Goal: Information Seeking & Learning: Learn about a topic

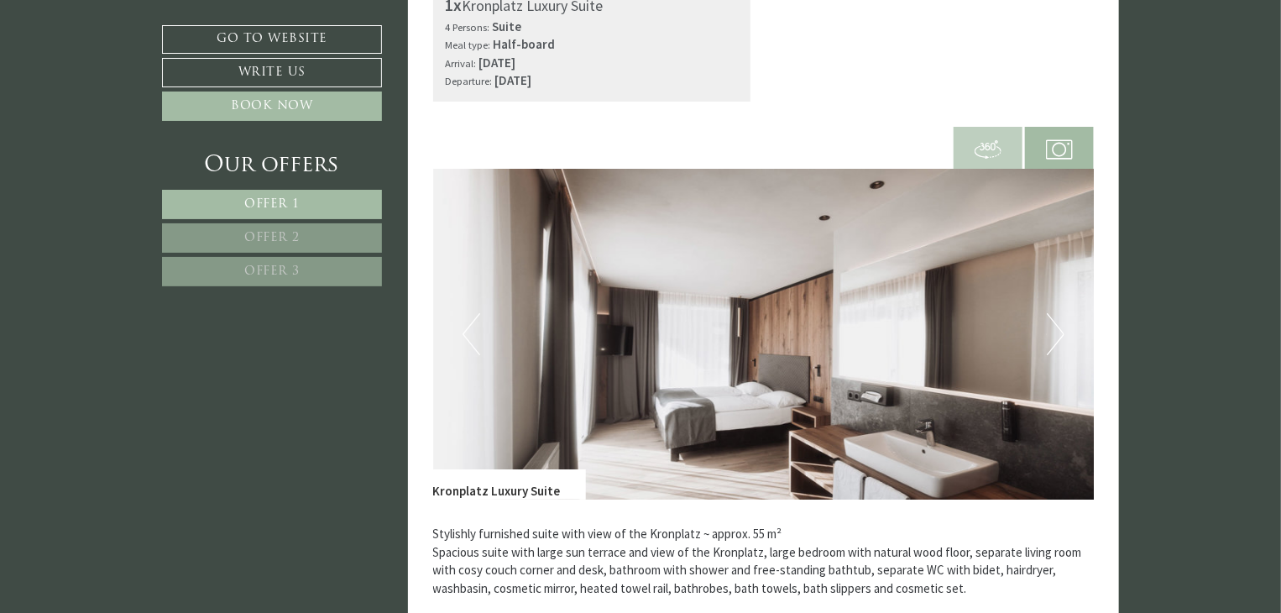
scroll to position [2937, 0]
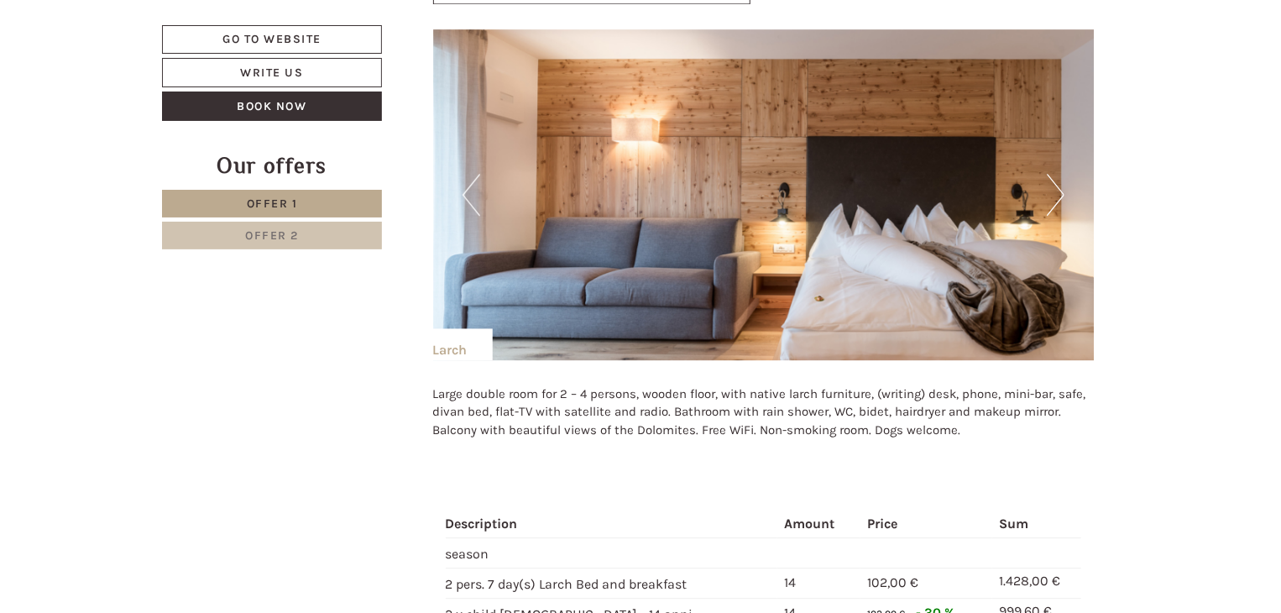
scroll to position [2095, 0]
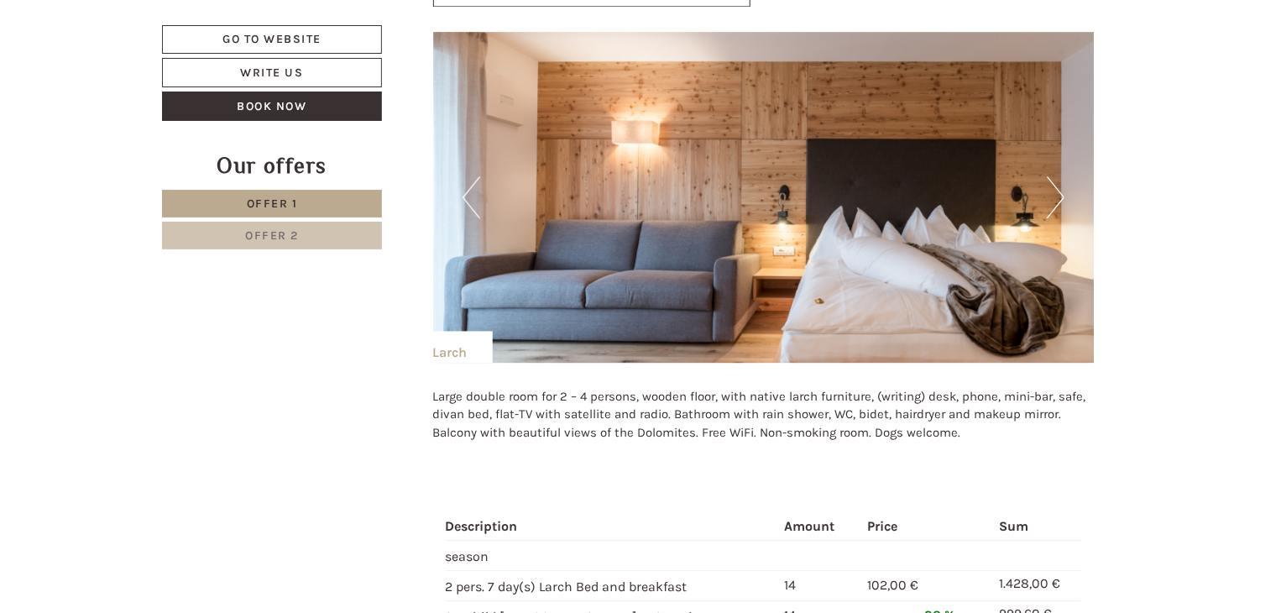
click at [1061, 201] on button "Next" at bounding box center [1055, 197] width 18 height 42
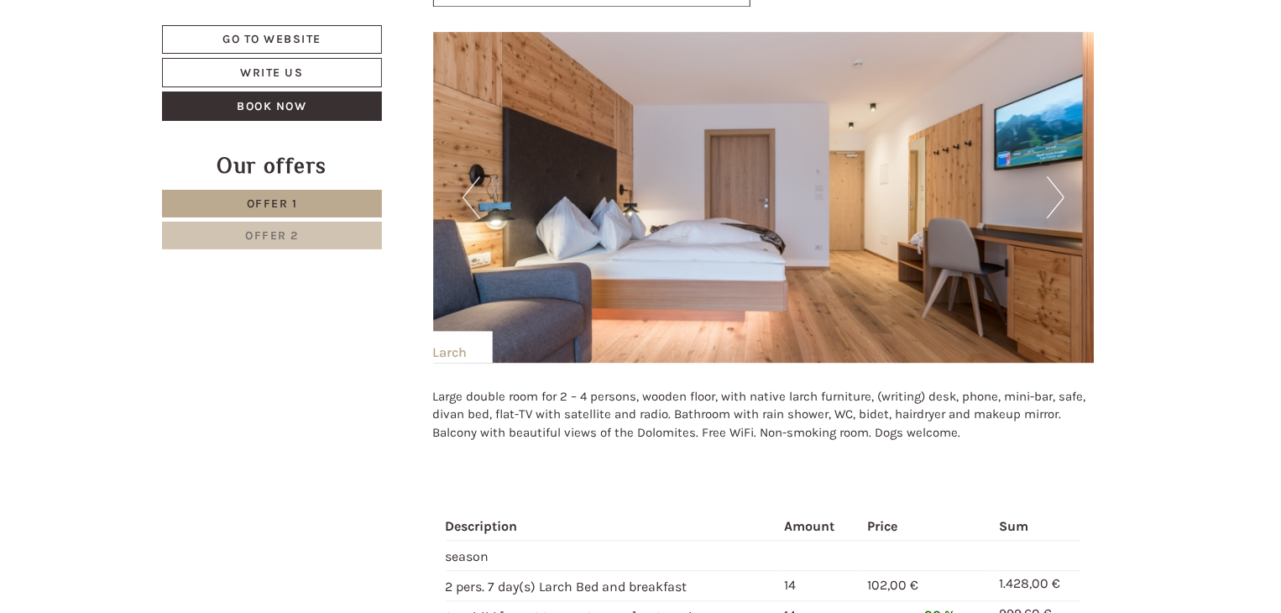
click at [1061, 201] on button "Next" at bounding box center [1055, 197] width 18 height 42
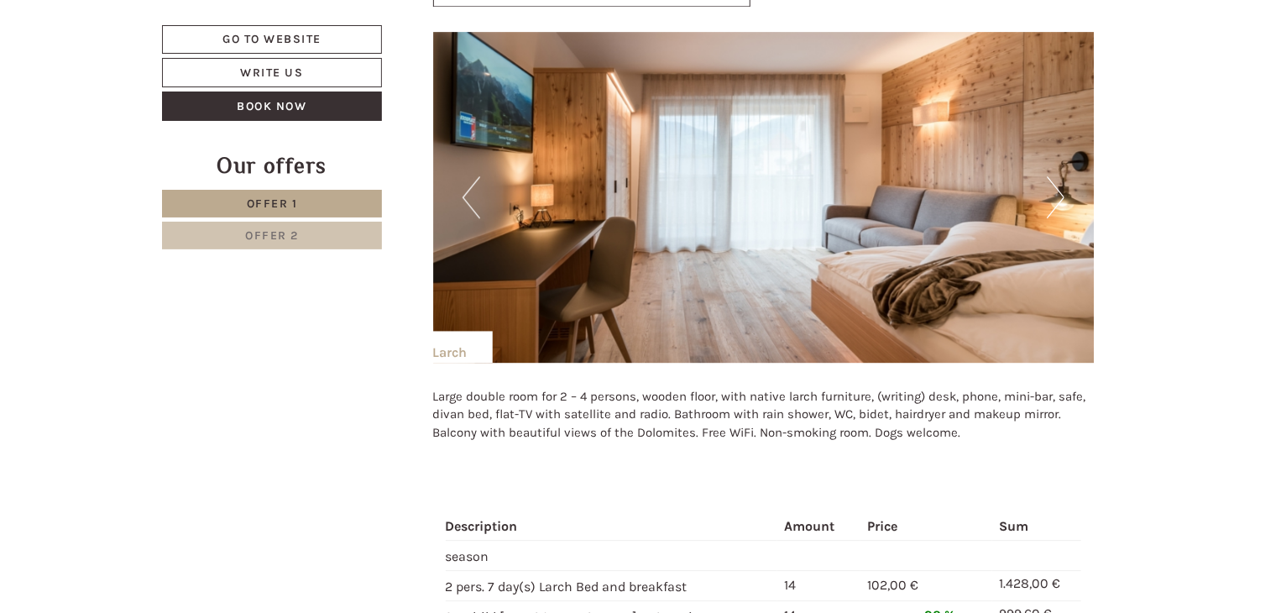
click at [1061, 201] on button "Next" at bounding box center [1055, 197] width 18 height 42
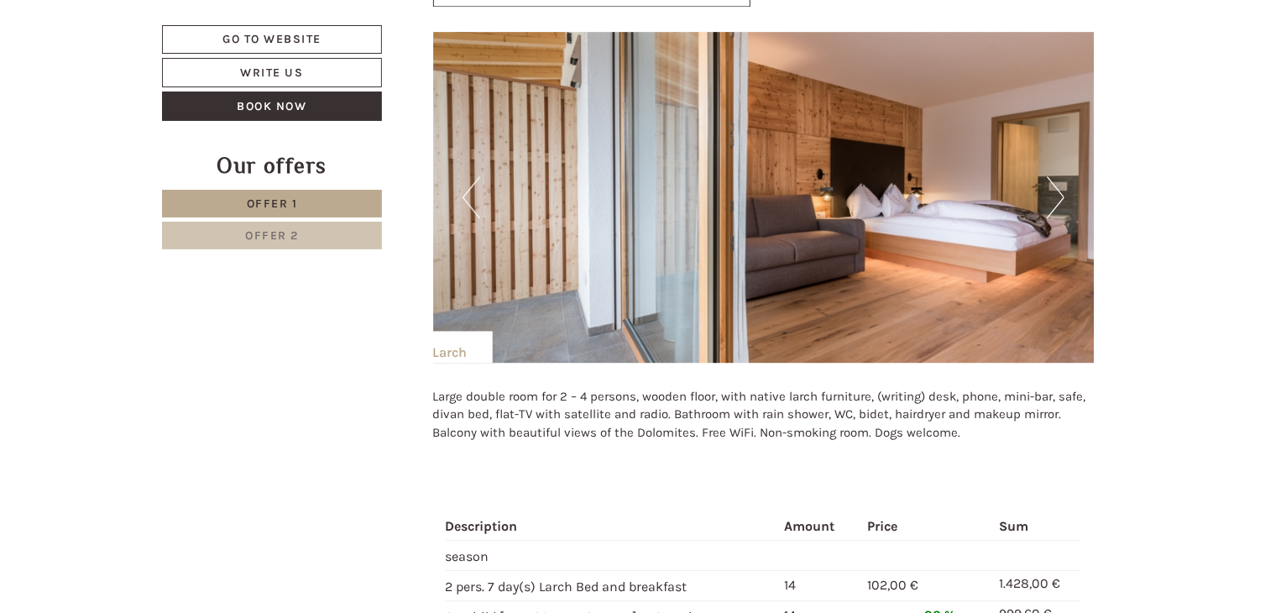
click at [1061, 201] on button "Next" at bounding box center [1055, 197] width 18 height 42
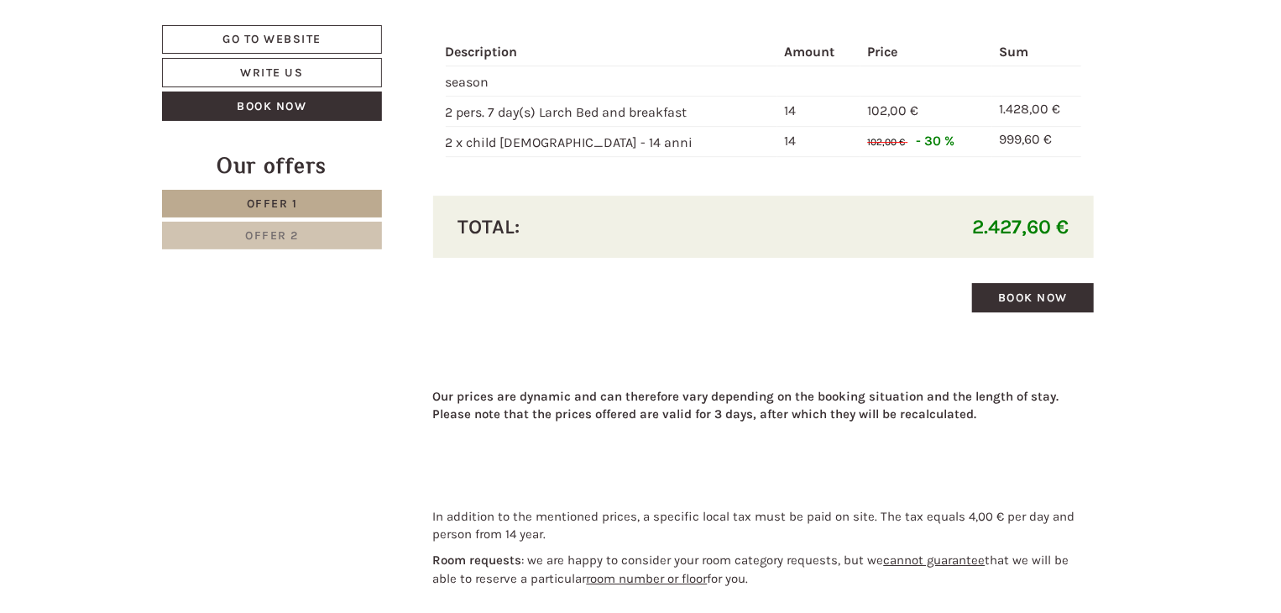
scroll to position [2598, 0]
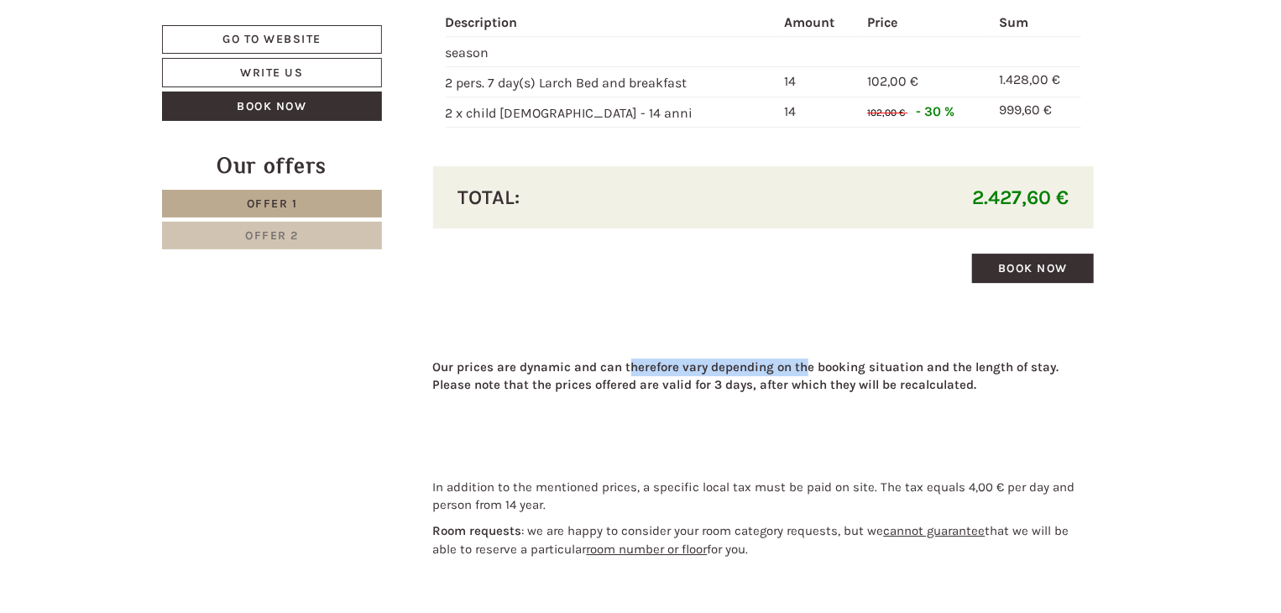
drag, startPoint x: 648, startPoint y: 364, endPoint x: 839, endPoint y: 364, distance: 191.3
click at [827, 364] on strong "Our prices are dynamic and can therefore vary depending on the booking situatio…" at bounding box center [746, 375] width 626 height 33
click at [839, 364] on strong "Our prices are dynamic and can therefore vary depending on the booking situatio…" at bounding box center [746, 375] width 626 height 33
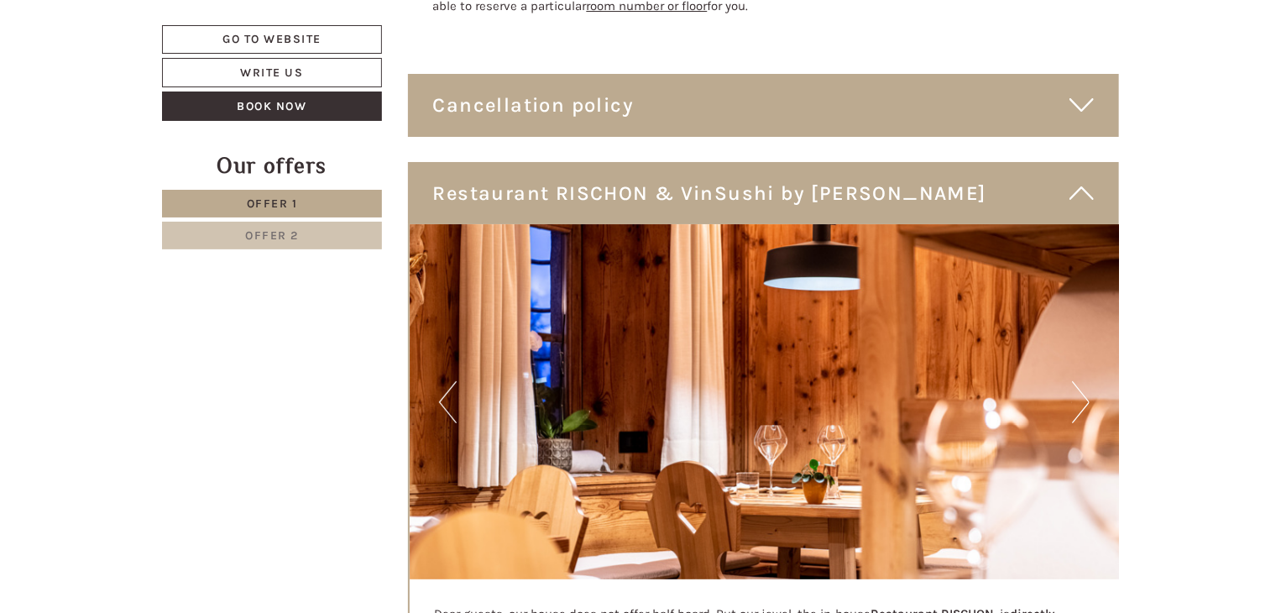
scroll to position [3186, 0]
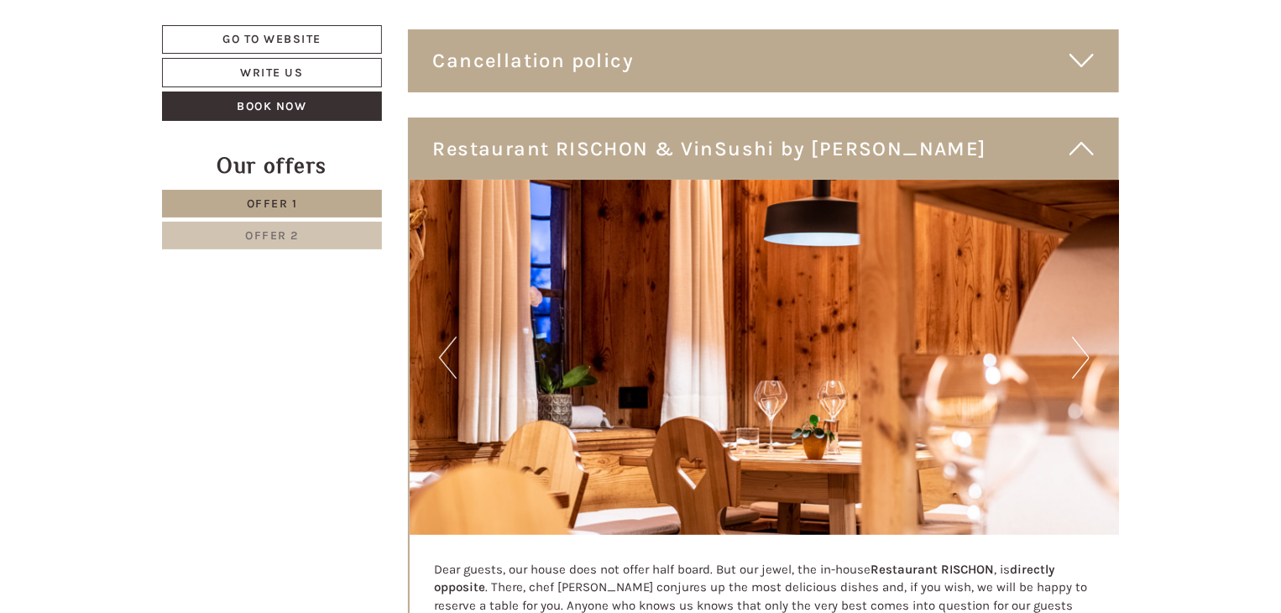
click at [1079, 364] on button "Next" at bounding box center [1081, 358] width 18 height 42
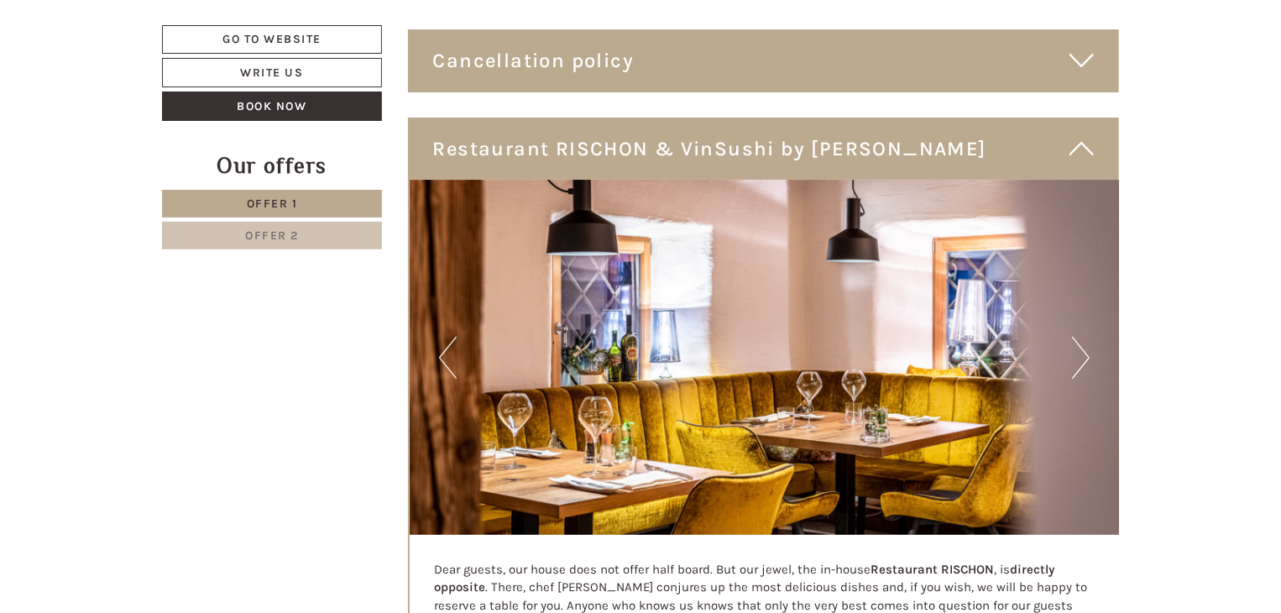
click at [1079, 364] on button "Next" at bounding box center [1081, 358] width 18 height 42
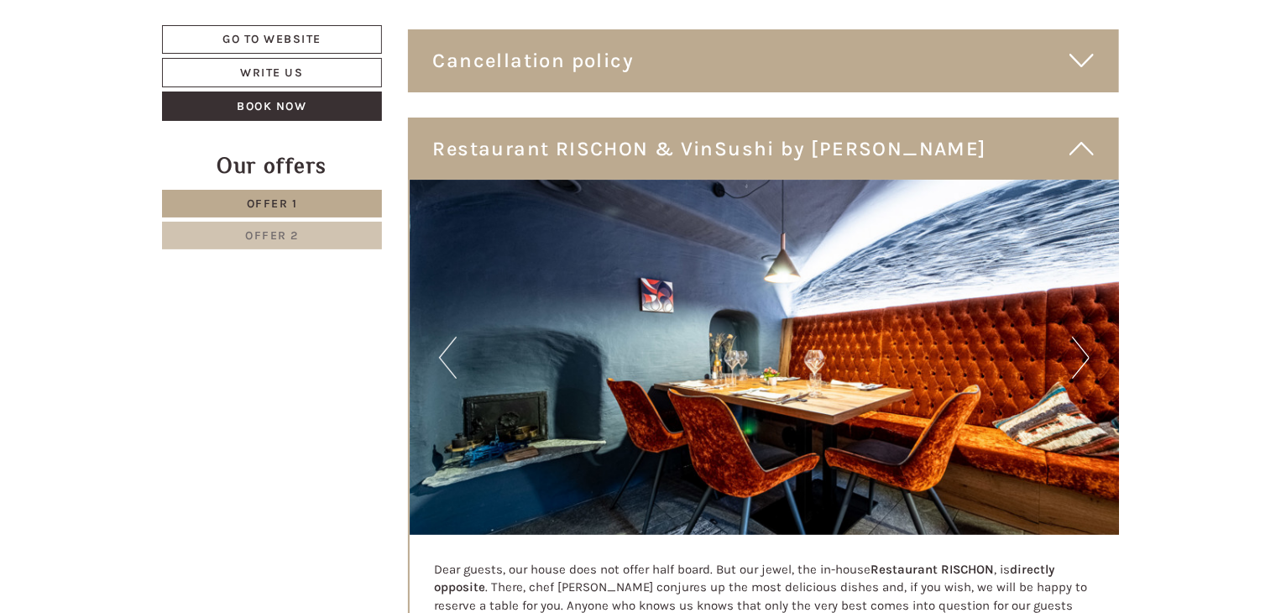
click at [1079, 364] on button "Next" at bounding box center [1081, 358] width 18 height 42
click at [1074, 357] on button "Next" at bounding box center [1081, 358] width 18 height 42
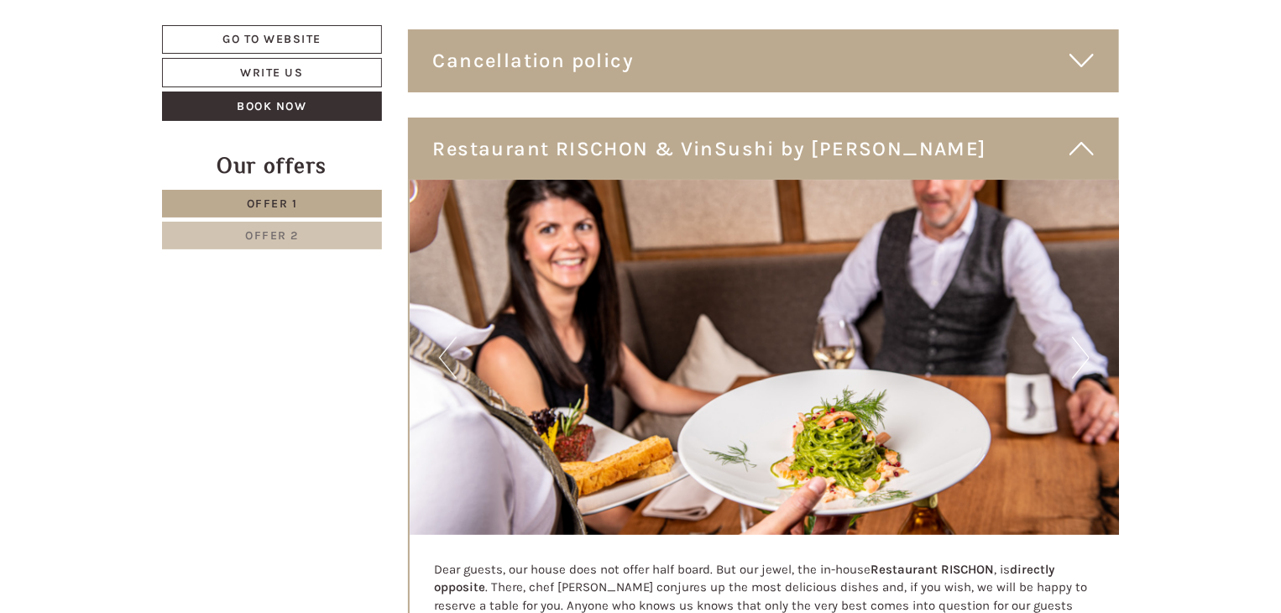
click at [1074, 354] on button "Next" at bounding box center [1081, 358] width 18 height 42
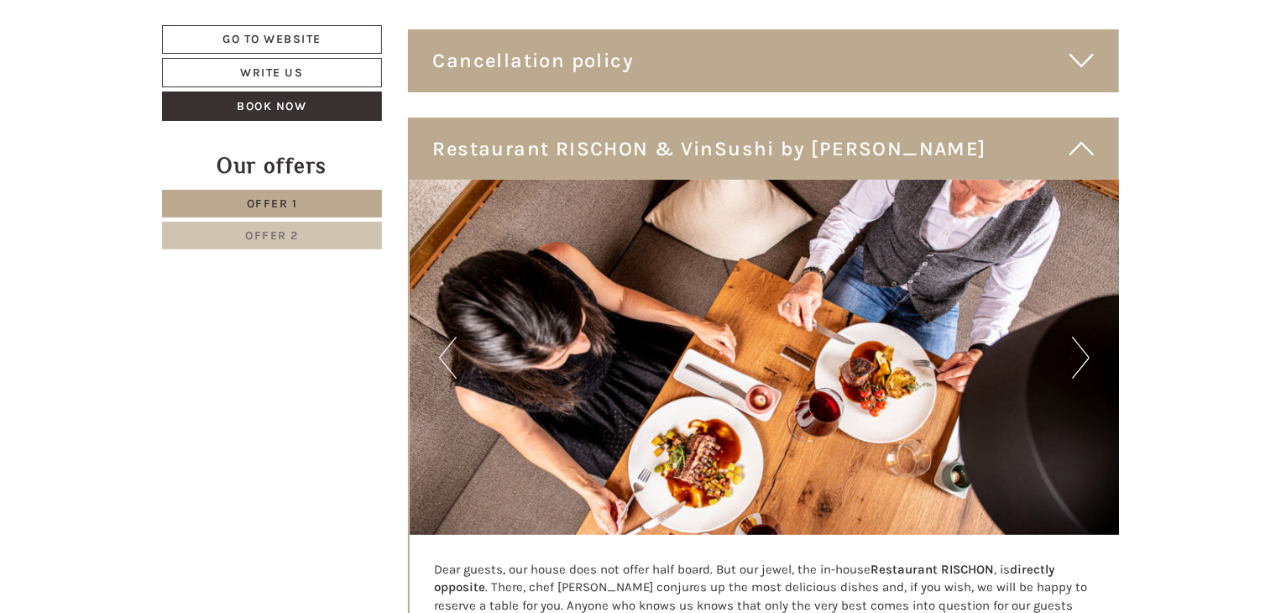
click at [1074, 354] on button "Next" at bounding box center [1081, 358] width 18 height 42
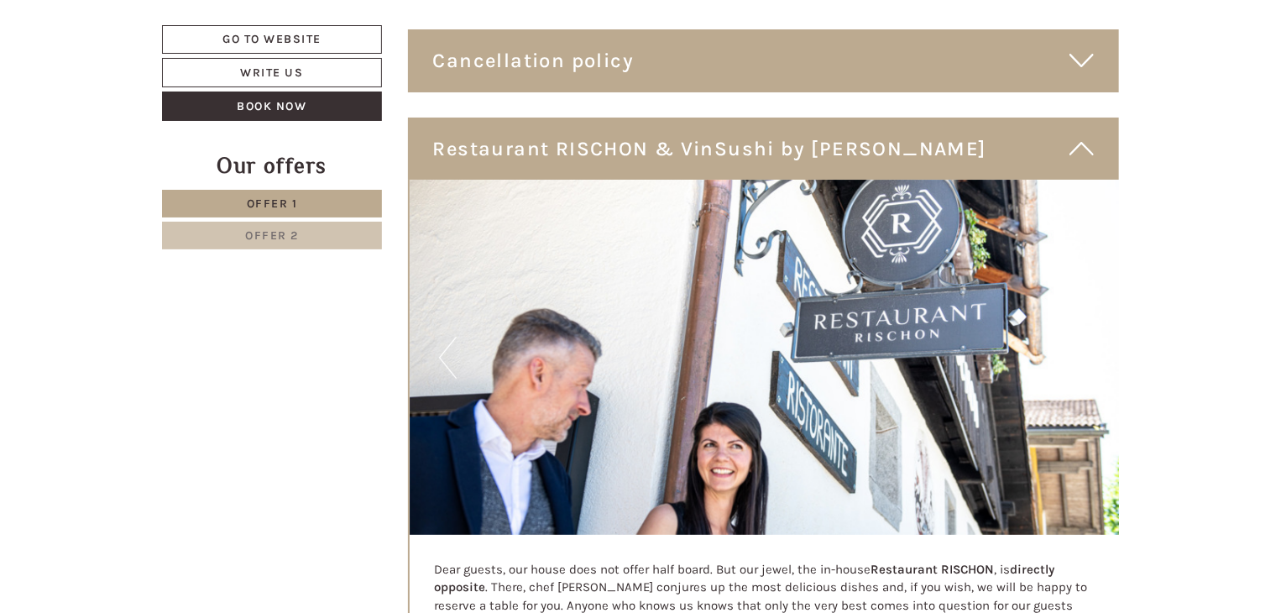
click at [1074, 354] on button "Next" at bounding box center [1081, 358] width 18 height 42
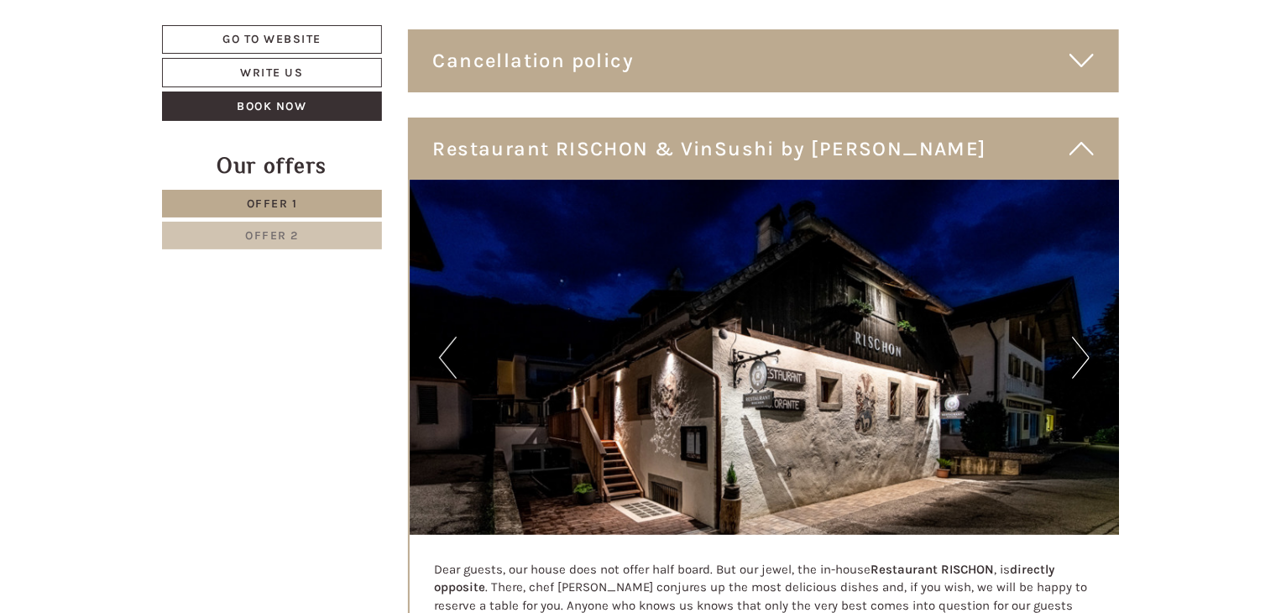
click at [1074, 354] on button "Next" at bounding box center [1081, 358] width 18 height 42
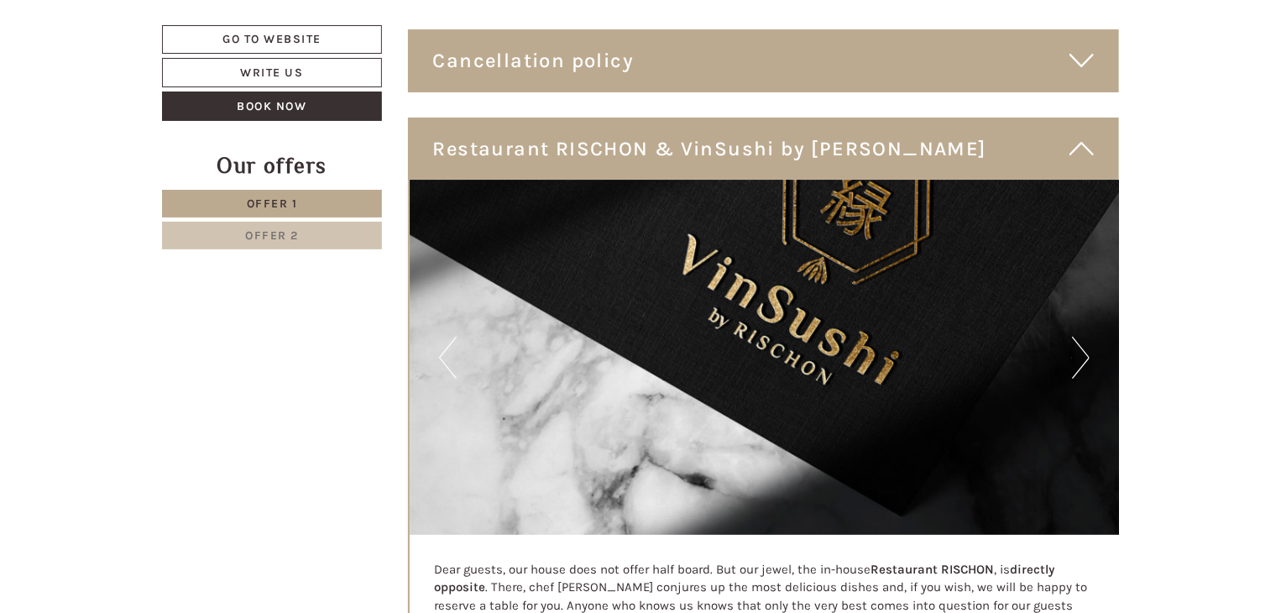
click at [1074, 354] on button "Next" at bounding box center [1081, 358] width 18 height 42
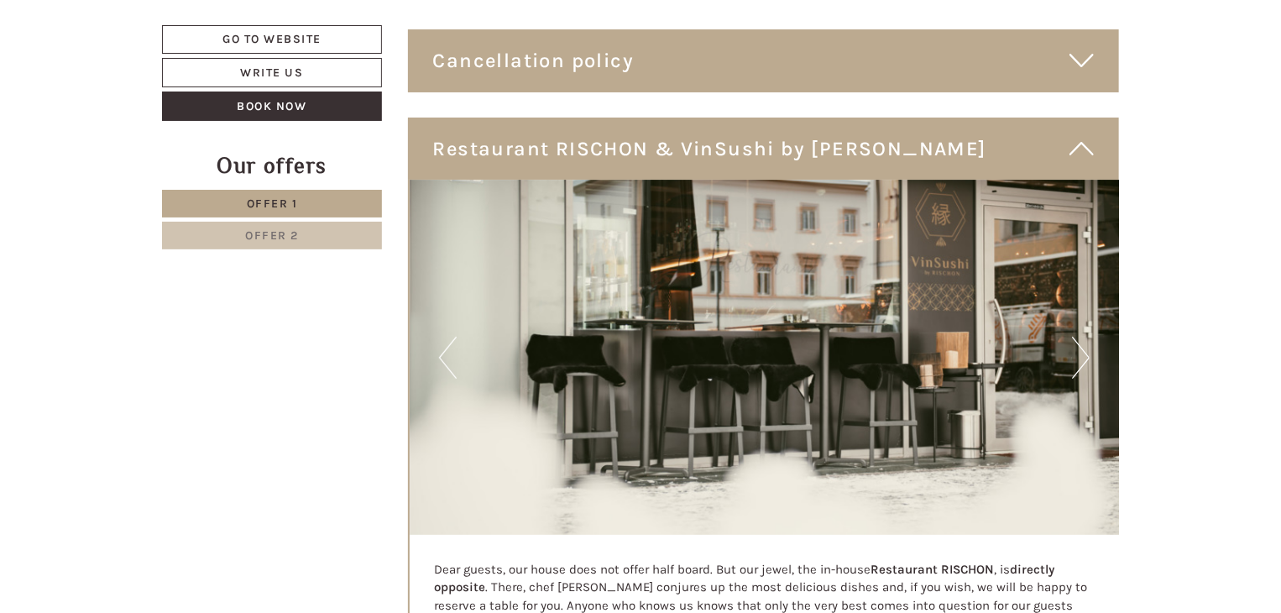
click at [1074, 354] on button "Next" at bounding box center [1081, 358] width 18 height 42
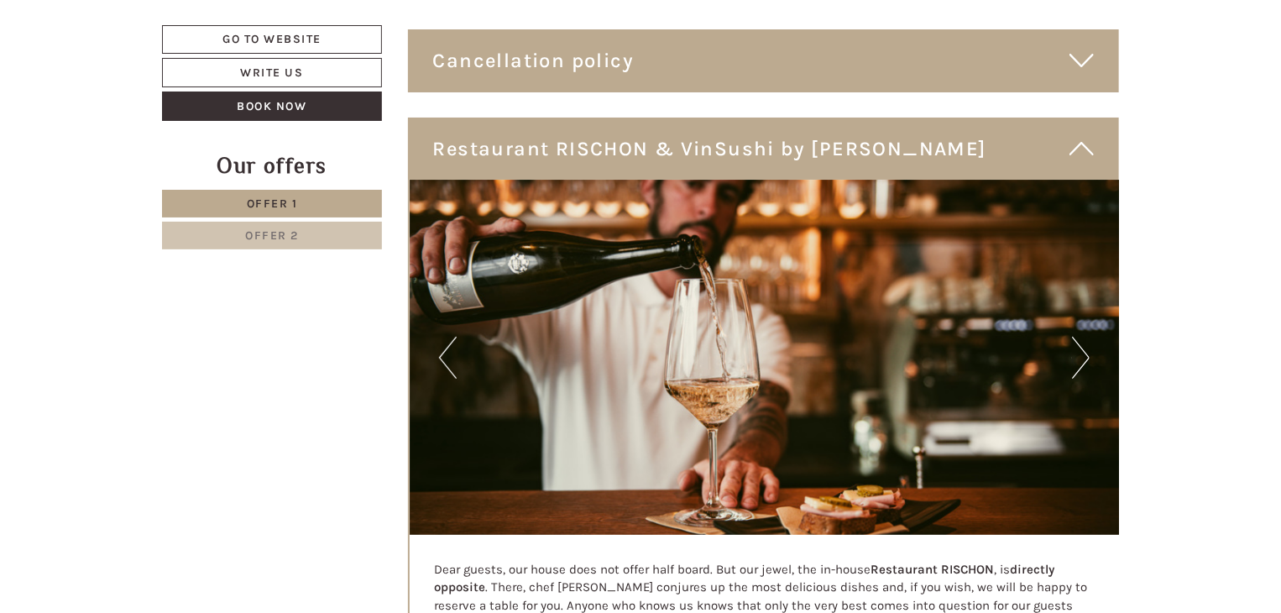
click at [1074, 354] on button "Next" at bounding box center [1081, 358] width 18 height 42
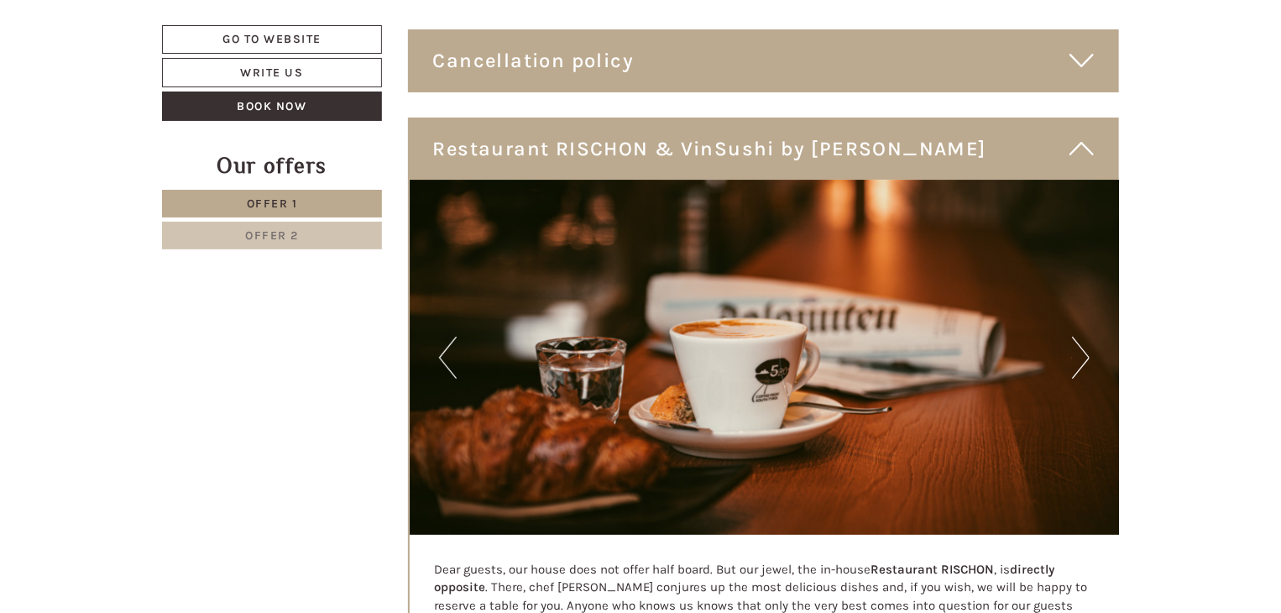
click at [1074, 354] on button "Next" at bounding box center [1081, 358] width 18 height 42
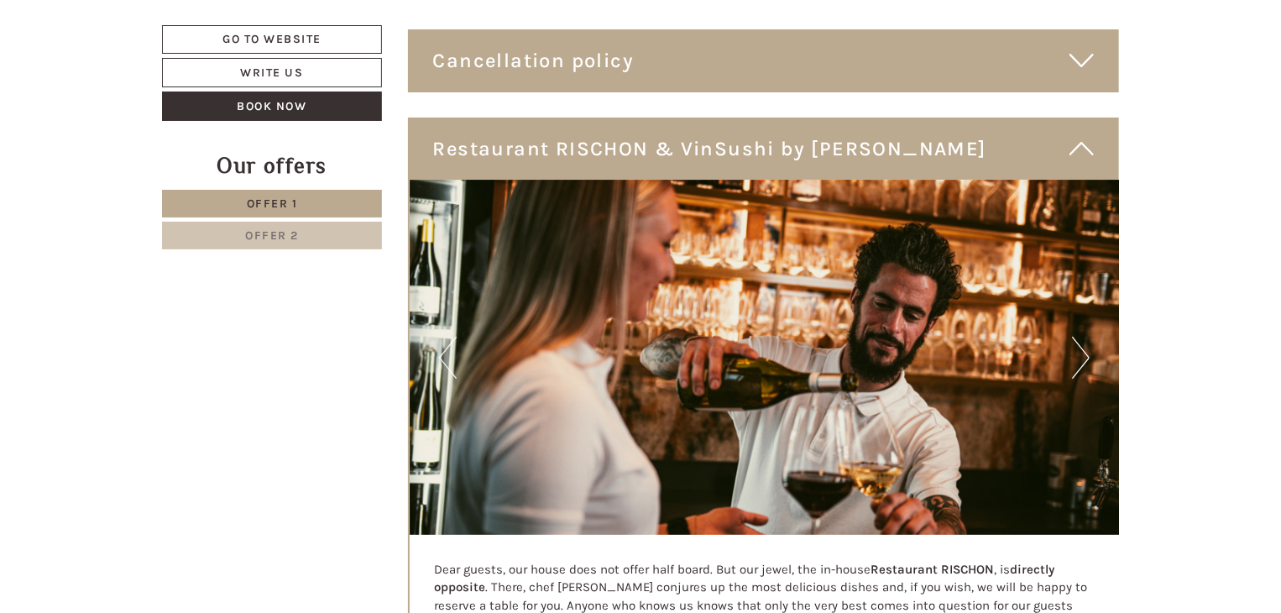
click at [1074, 354] on button "Next" at bounding box center [1081, 358] width 18 height 42
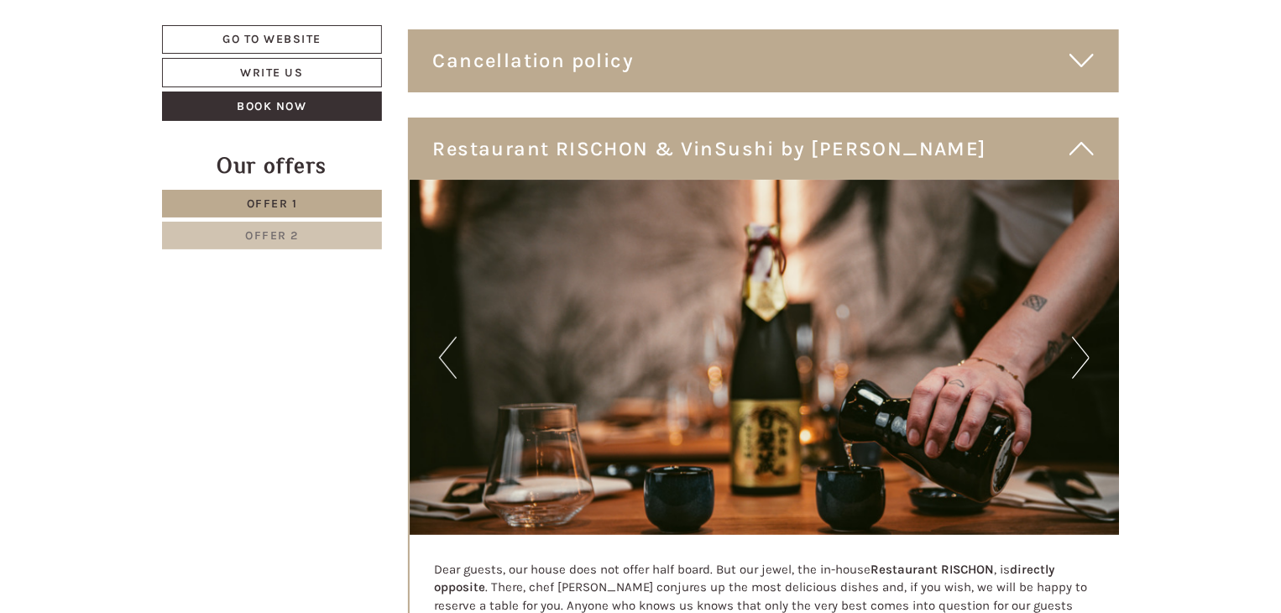
click at [1074, 354] on button "Next" at bounding box center [1081, 358] width 18 height 42
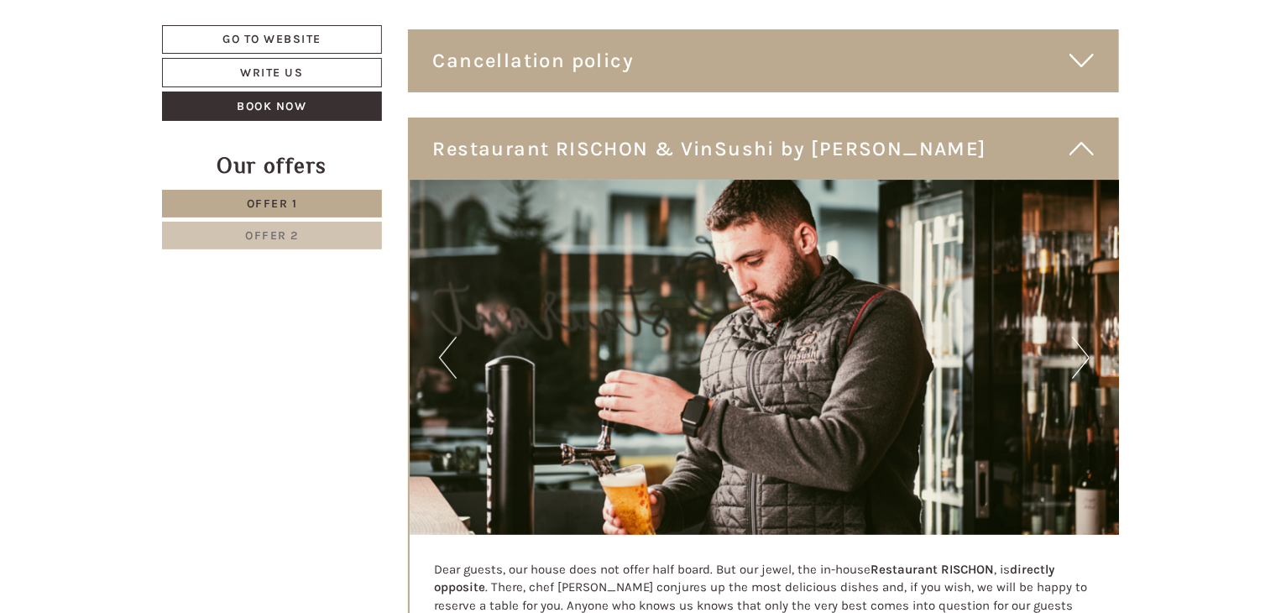
click at [1074, 354] on button "Next" at bounding box center [1081, 358] width 18 height 42
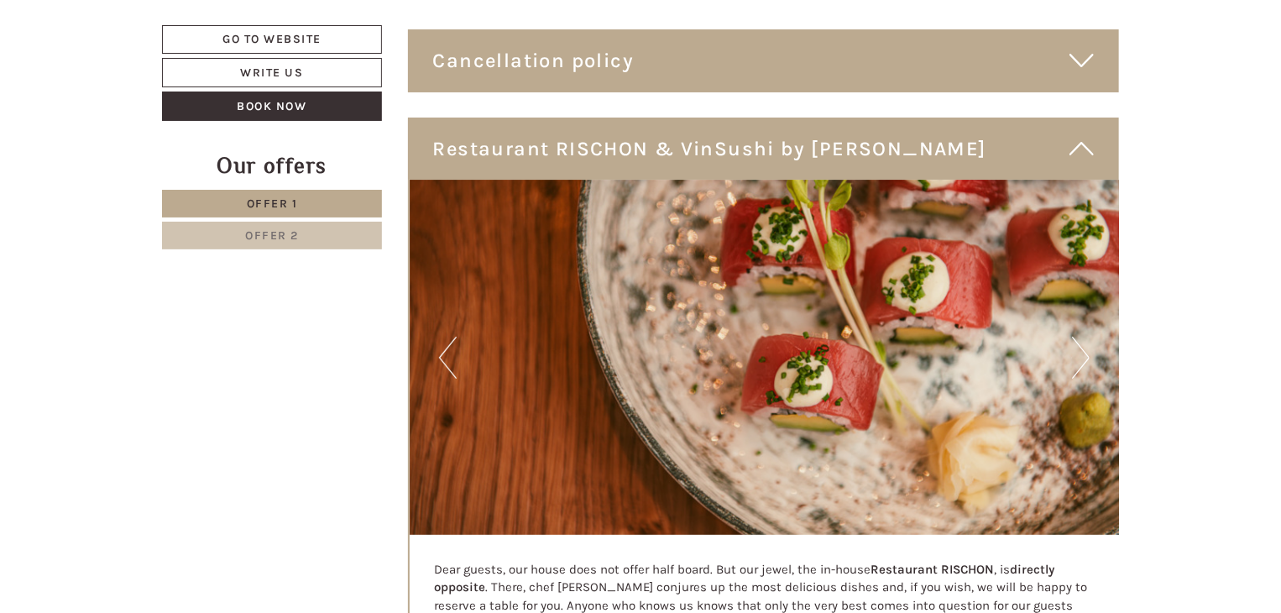
click at [1074, 354] on button "Next" at bounding box center [1081, 358] width 18 height 42
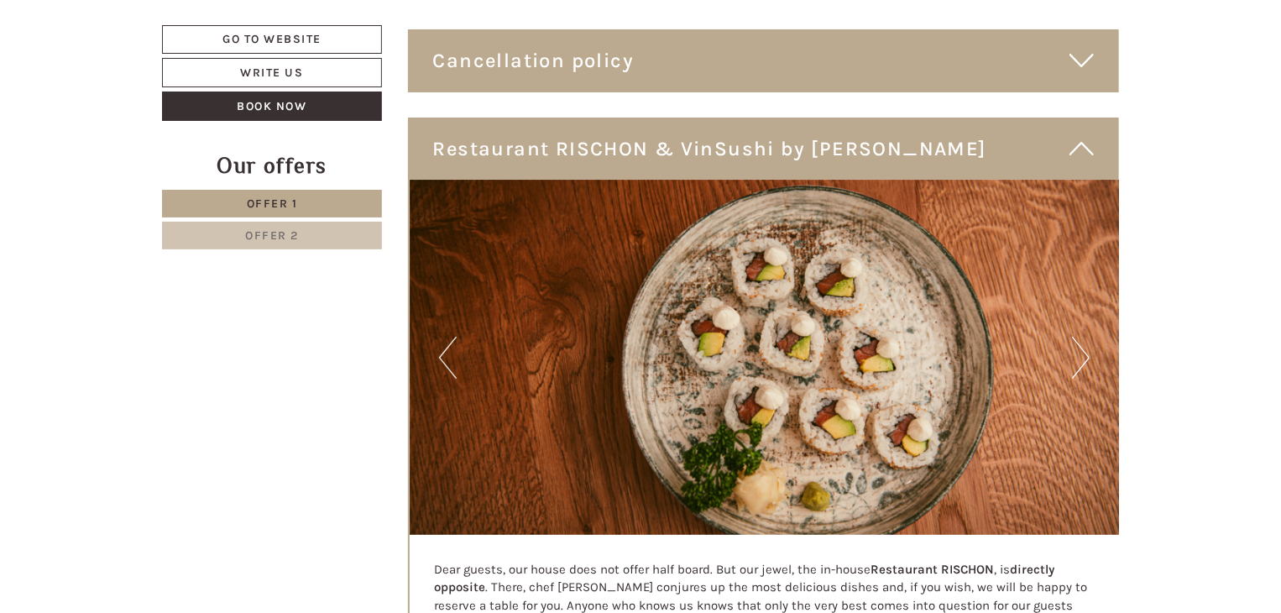
click at [1074, 354] on button "Next" at bounding box center [1081, 358] width 18 height 42
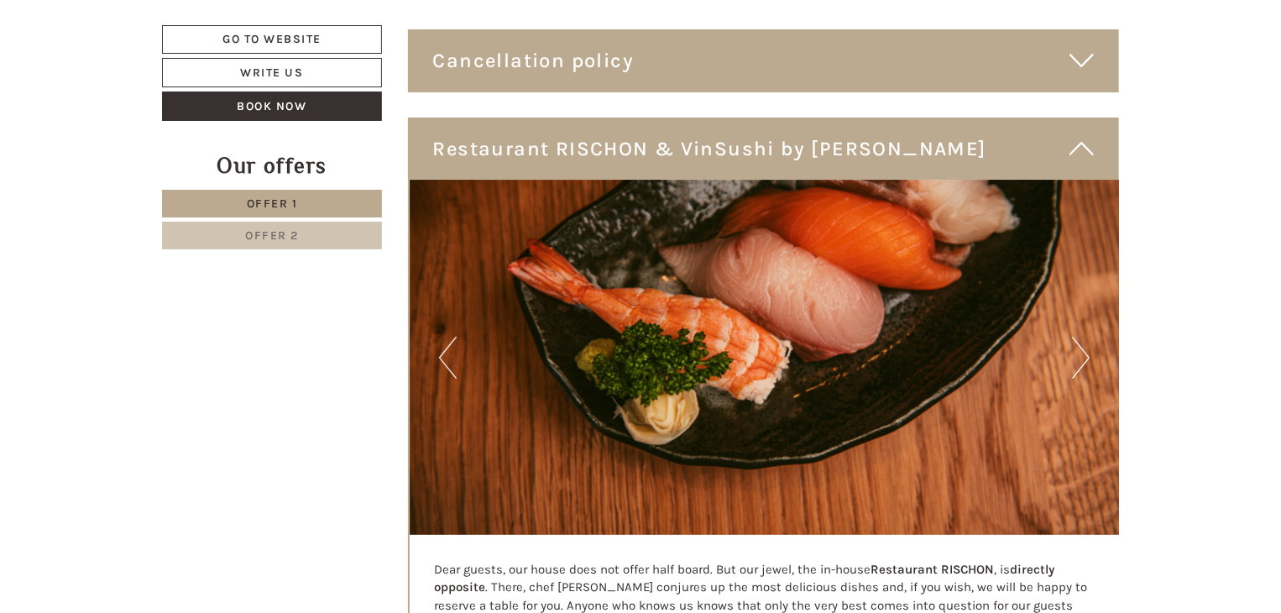
click at [1074, 354] on button "Next" at bounding box center [1081, 358] width 18 height 42
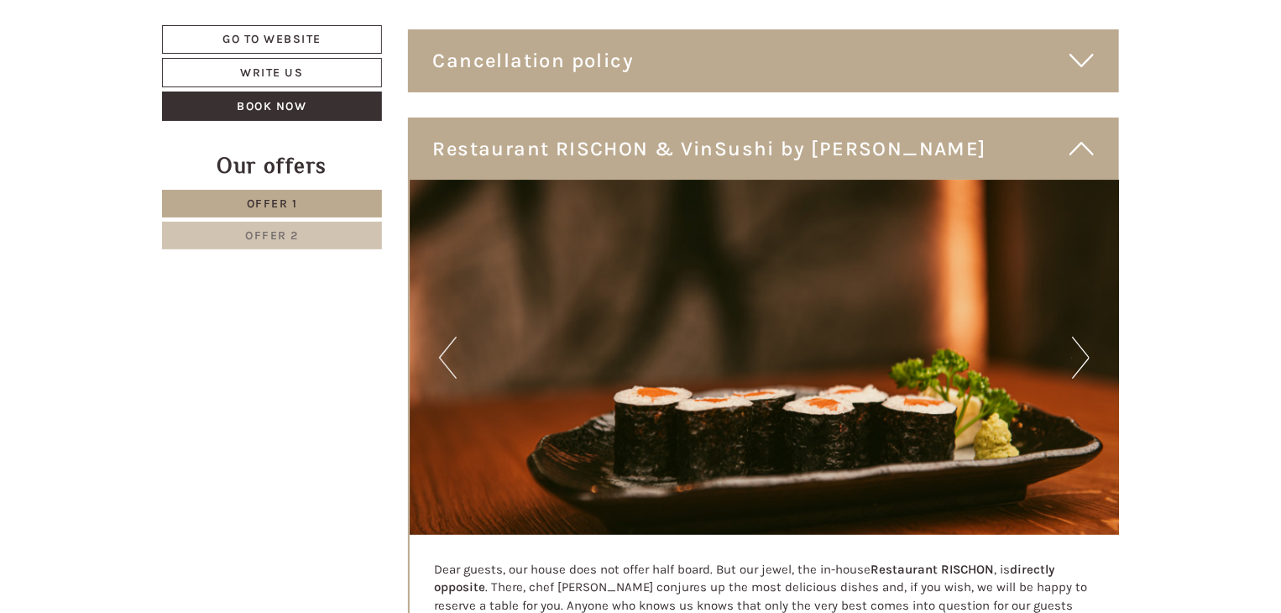
click at [1074, 354] on button "Next" at bounding box center [1081, 358] width 18 height 42
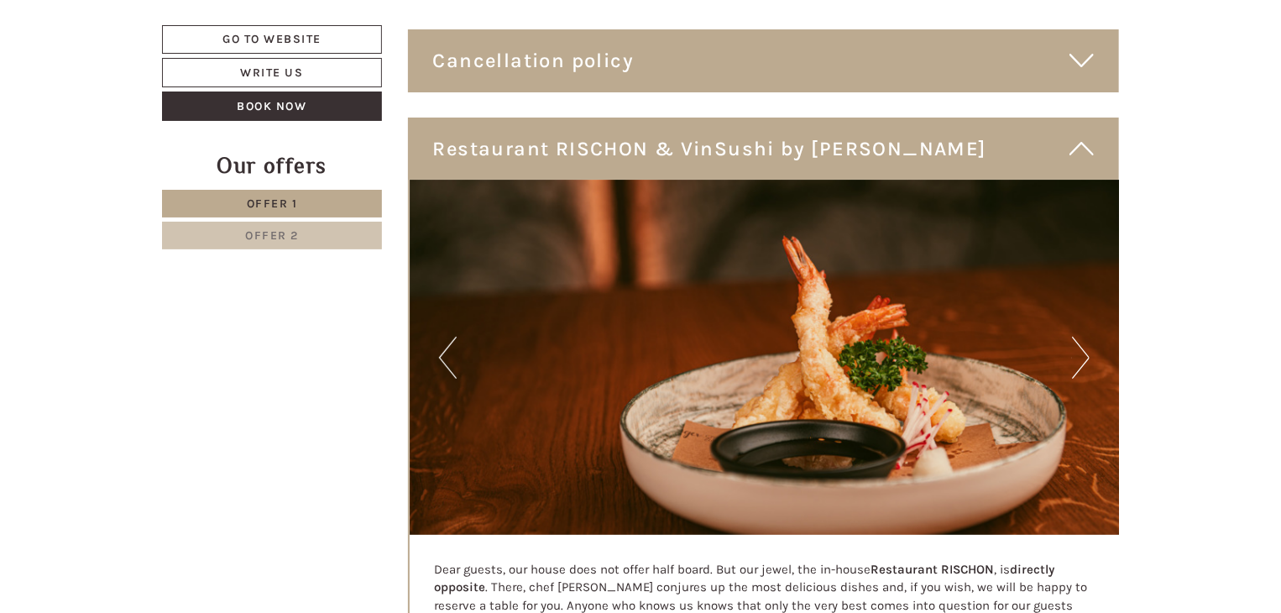
click at [1074, 354] on button "Next" at bounding box center [1081, 358] width 18 height 42
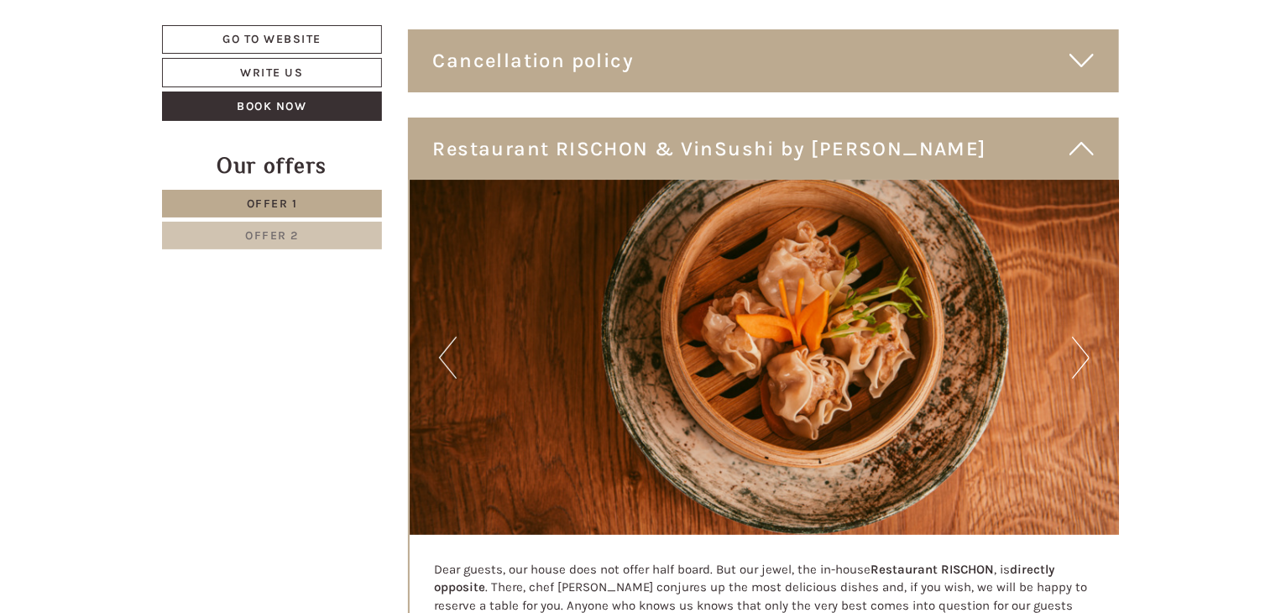
click at [1074, 354] on button "Next" at bounding box center [1081, 358] width 18 height 42
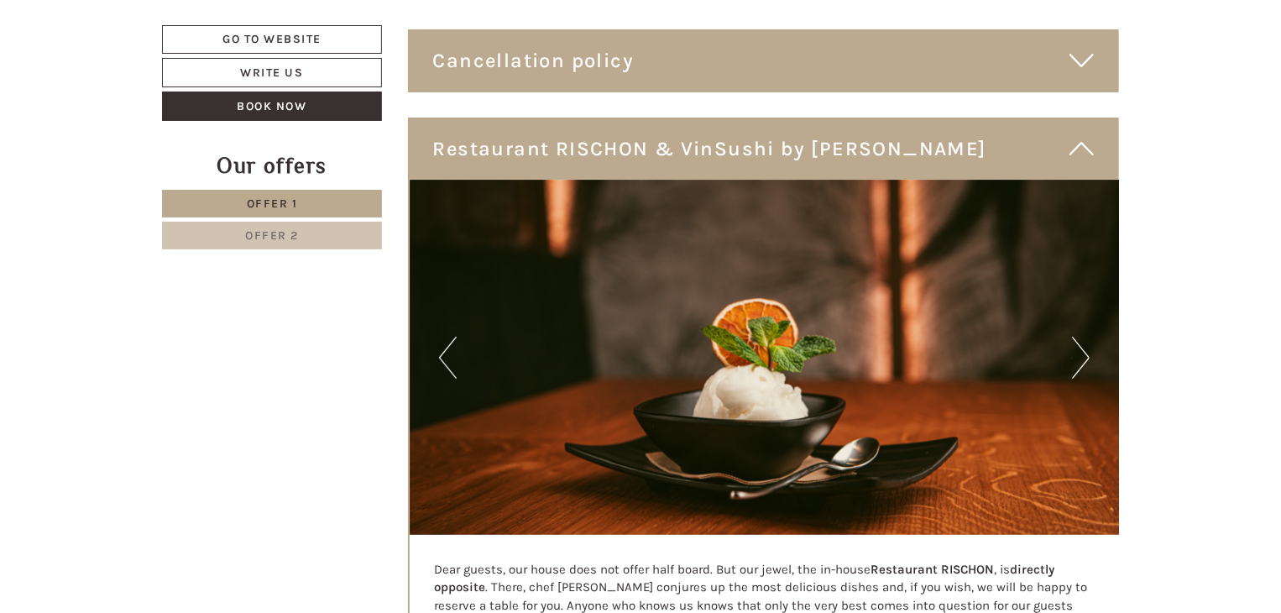
click at [1074, 354] on button "Next" at bounding box center [1081, 358] width 18 height 42
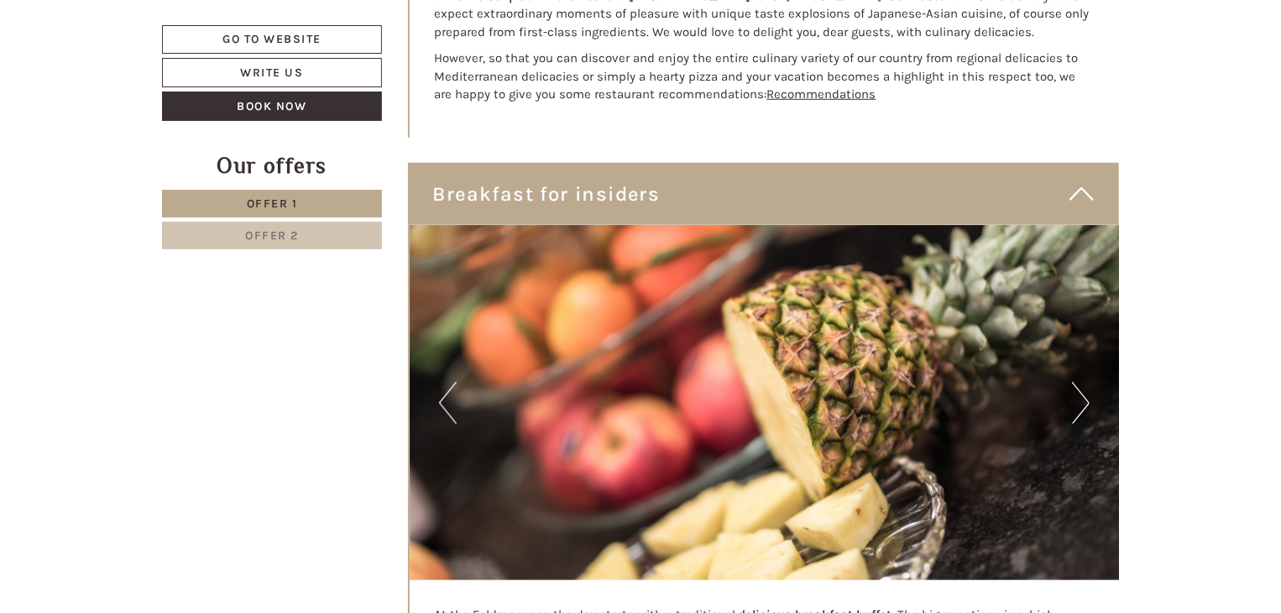
scroll to position [3941, 0]
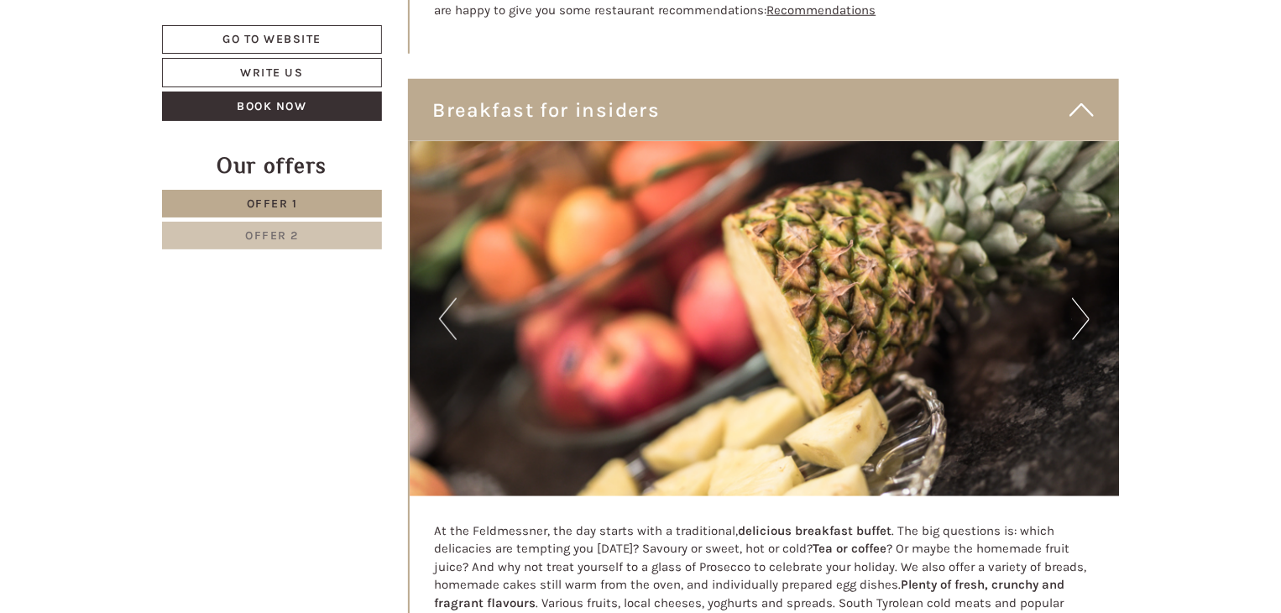
click at [1072, 320] on button "Next" at bounding box center [1081, 319] width 18 height 42
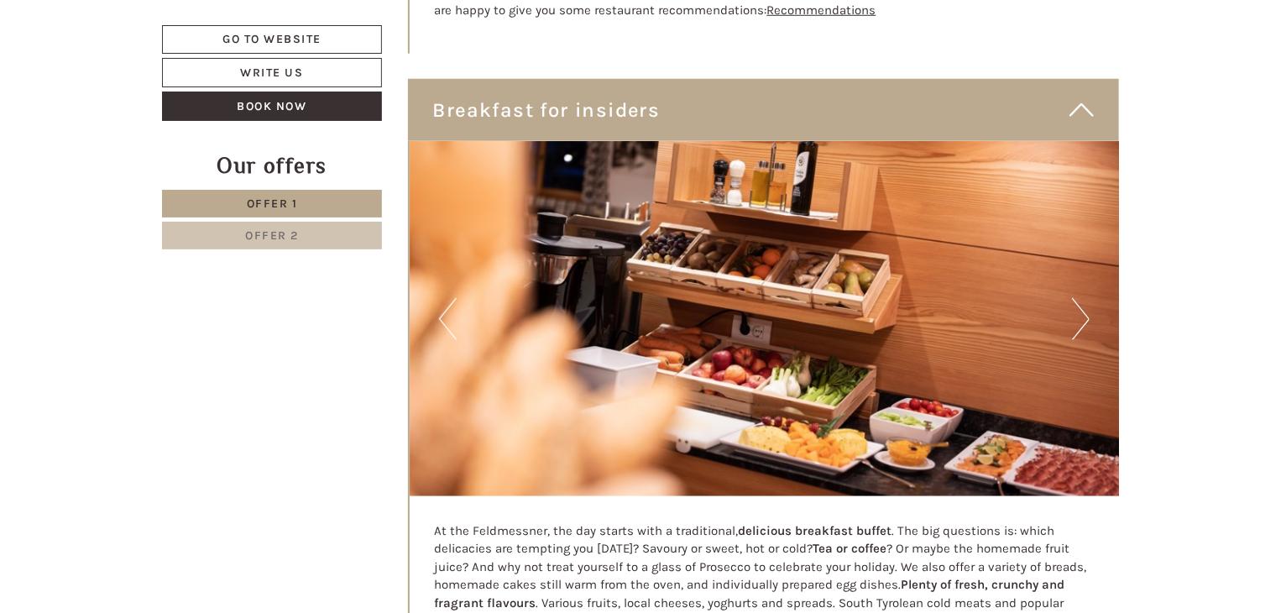
click at [1072, 320] on button "Next" at bounding box center [1081, 319] width 18 height 42
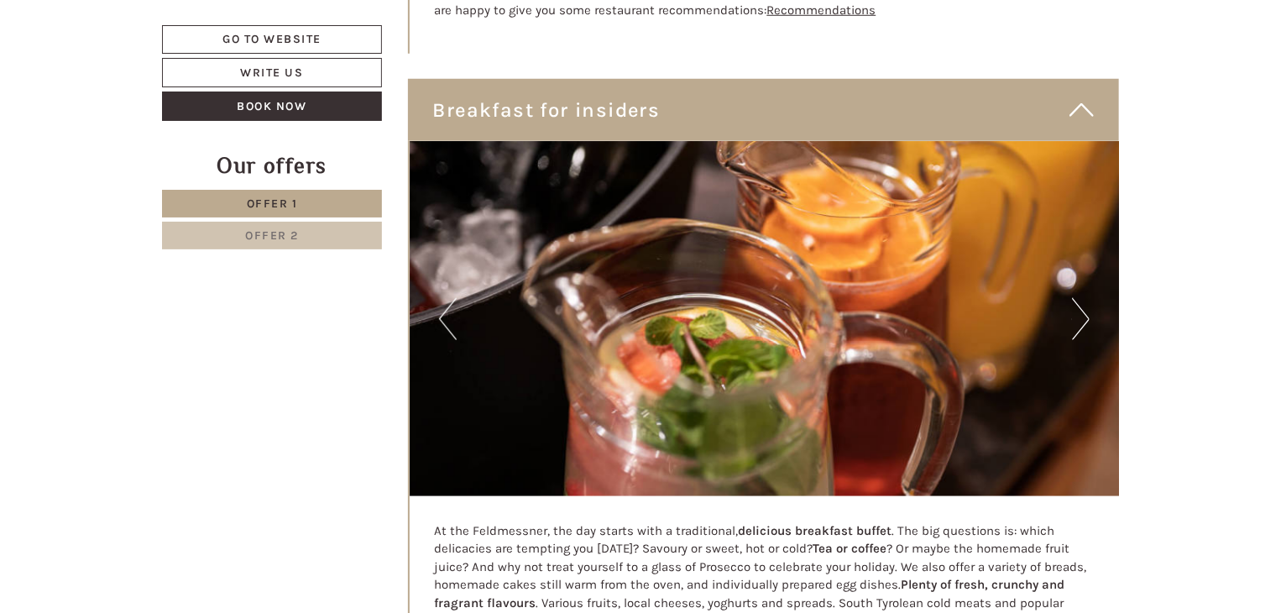
click at [1072, 320] on button "Next" at bounding box center [1081, 319] width 18 height 42
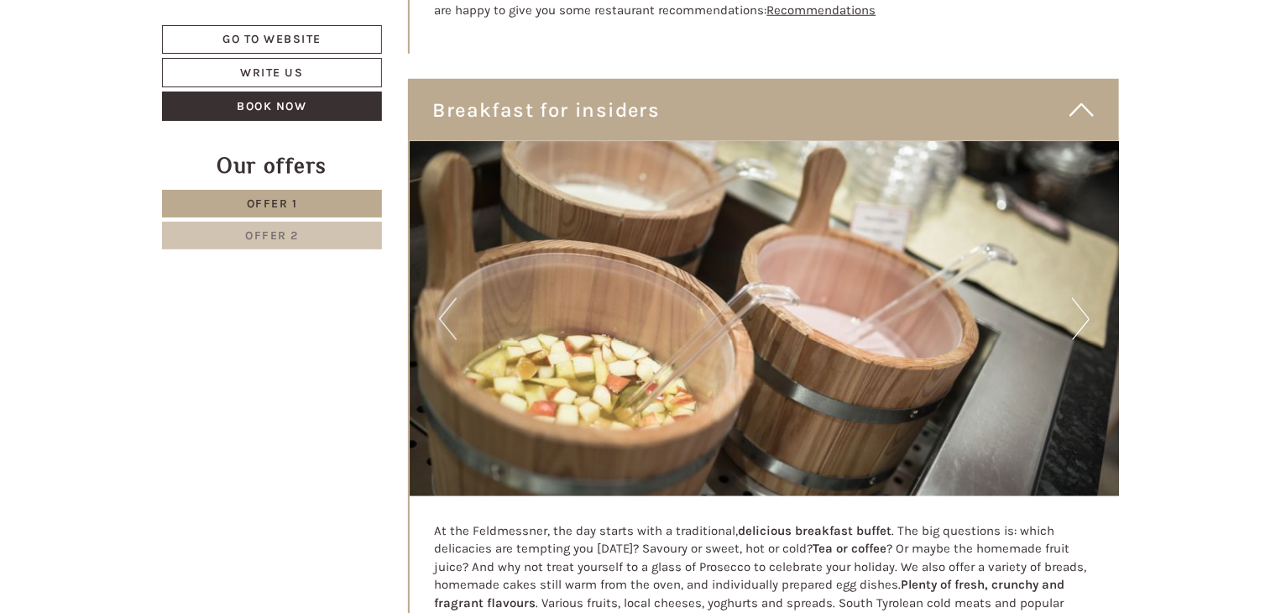
click at [1072, 320] on button "Next" at bounding box center [1081, 319] width 18 height 42
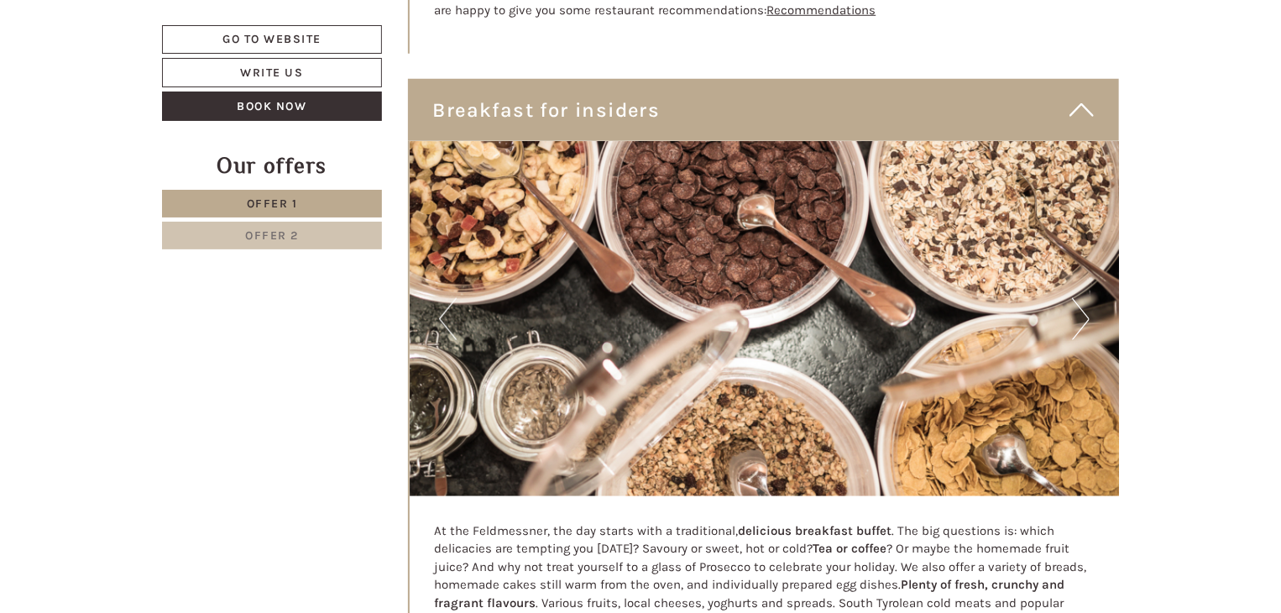
click at [1072, 320] on button "Next" at bounding box center [1081, 319] width 18 height 42
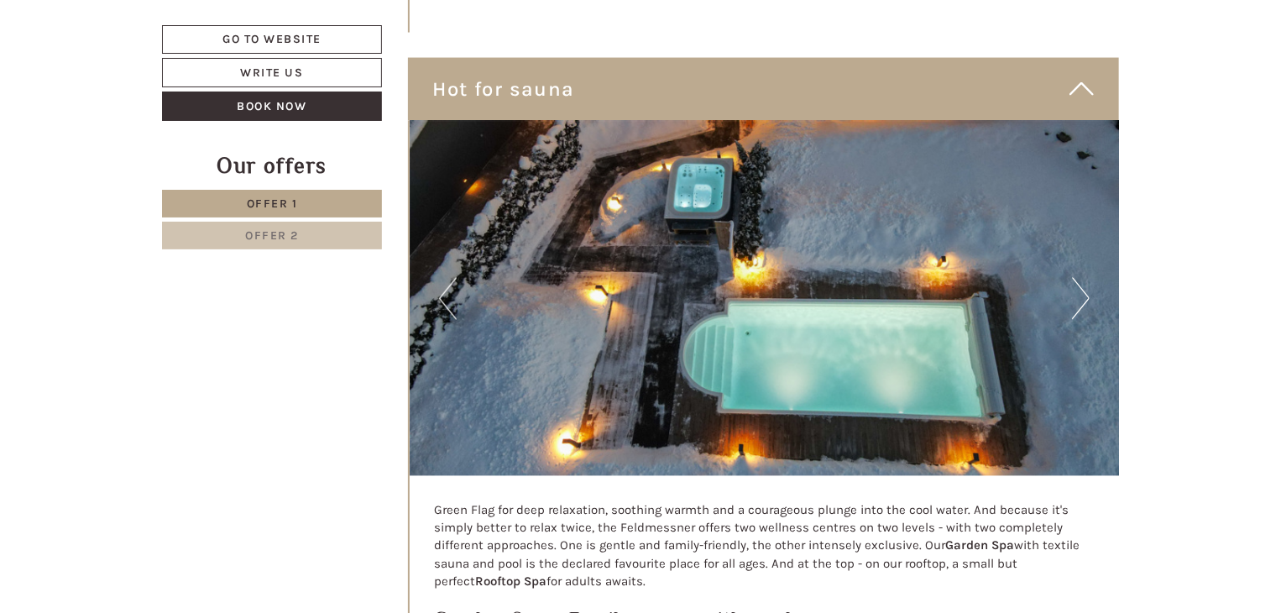
scroll to position [4612, 0]
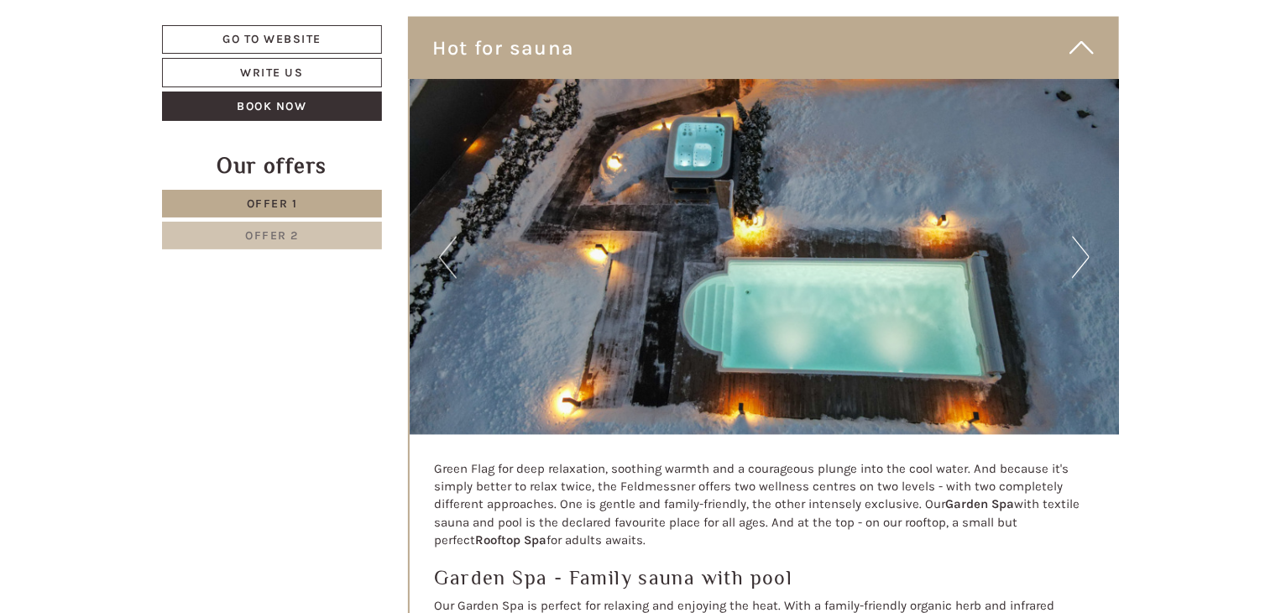
click at [1083, 269] on button "Next" at bounding box center [1081, 258] width 18 height 42
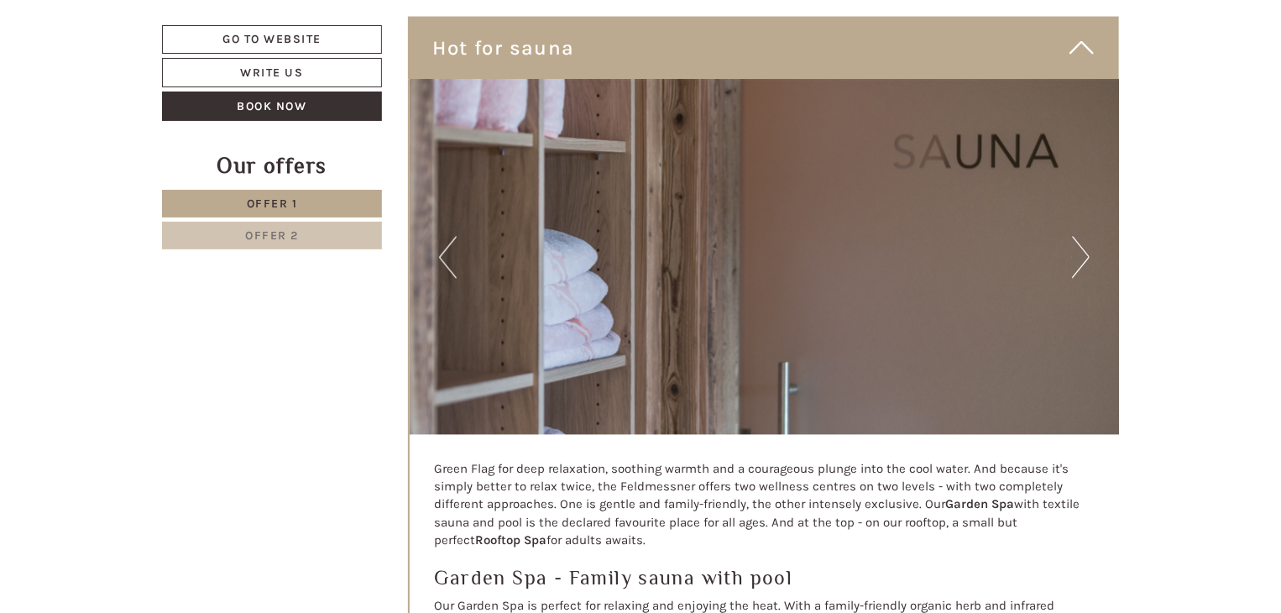
click at [1083, 269] on button "Next" at bounding box center [1081, 258] width 18 height 42
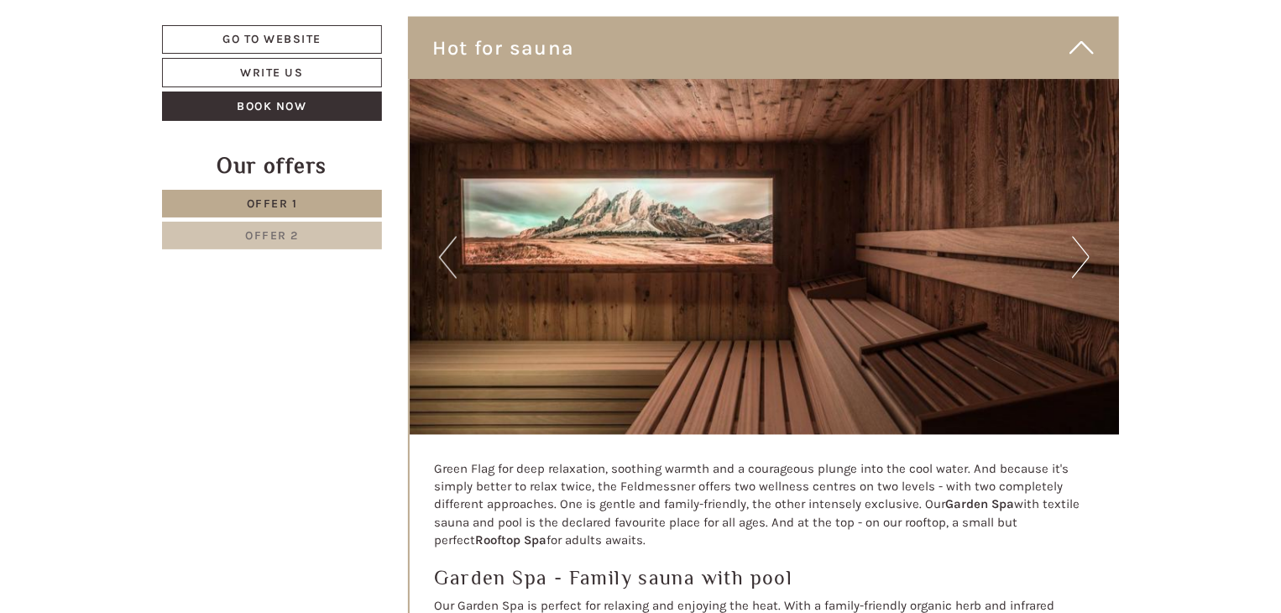
click at [1083, 269] on button "Next" at bounding box center [1081, 258] width 18 height 42
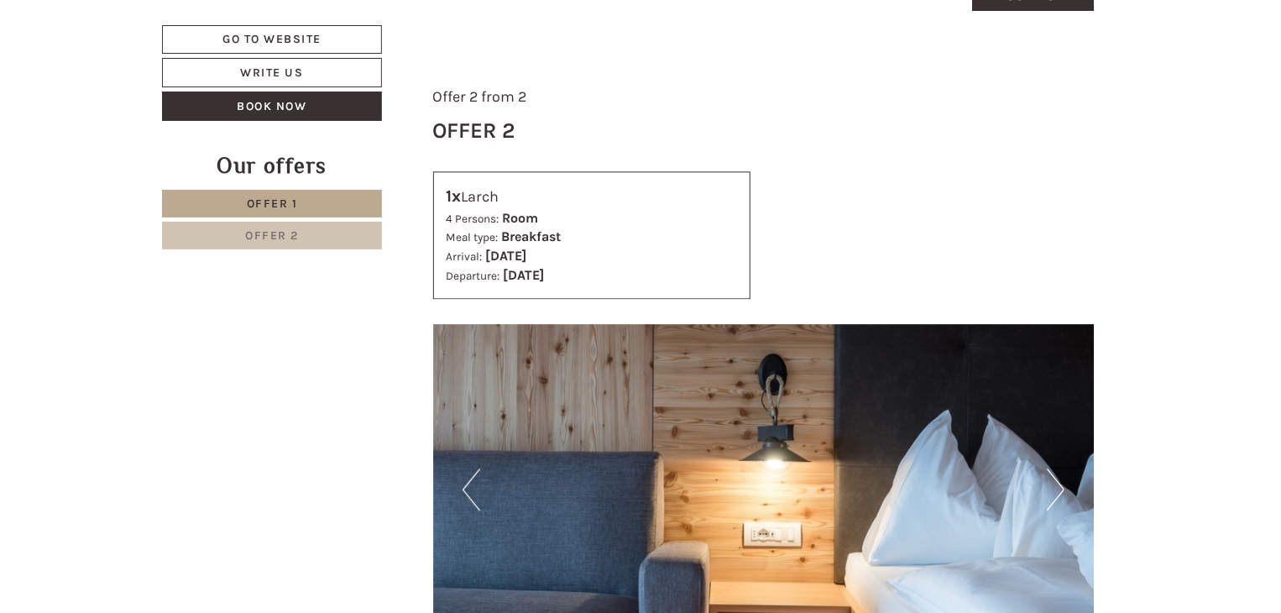
scroll to position [2011, 0]
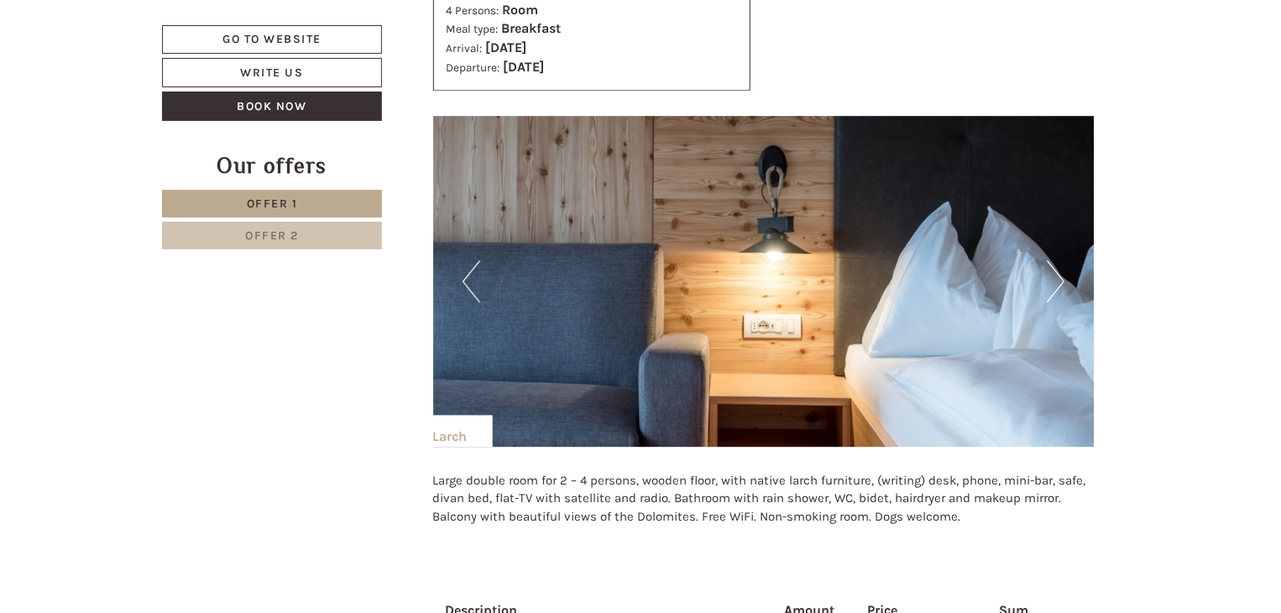
click at [1068, 287] on img at bounding box center [763, 281] width 661 height 331
click at [1061, 286] on button "Next" at bounding box center [1055, 281] width 18 height 42
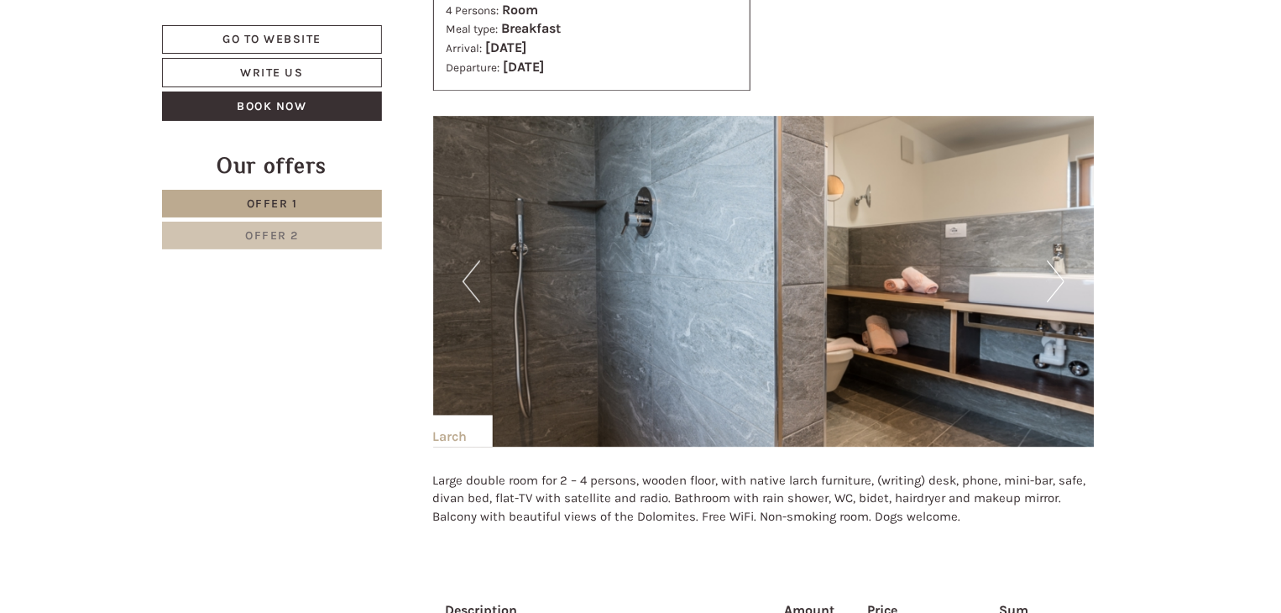
click at [1061, 286] on button "Next" at bounding box center [1055, 281] width 18 height 42
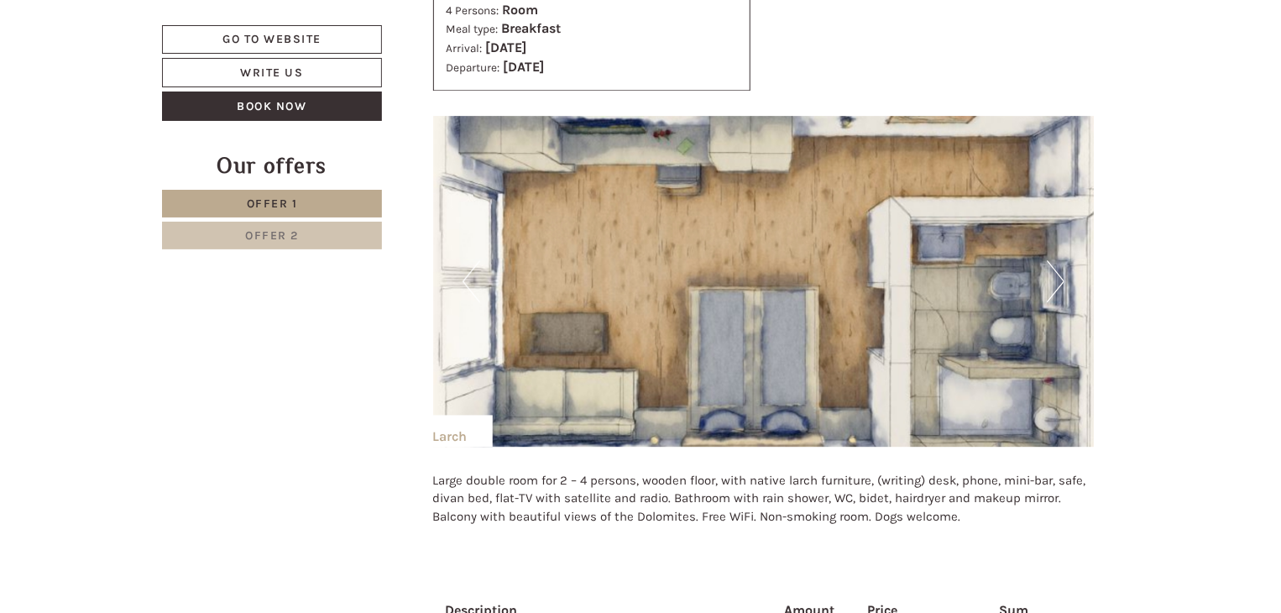
click at [1061, 286] on button "Next" at bounding box center [1055, 281] width 18 height 42
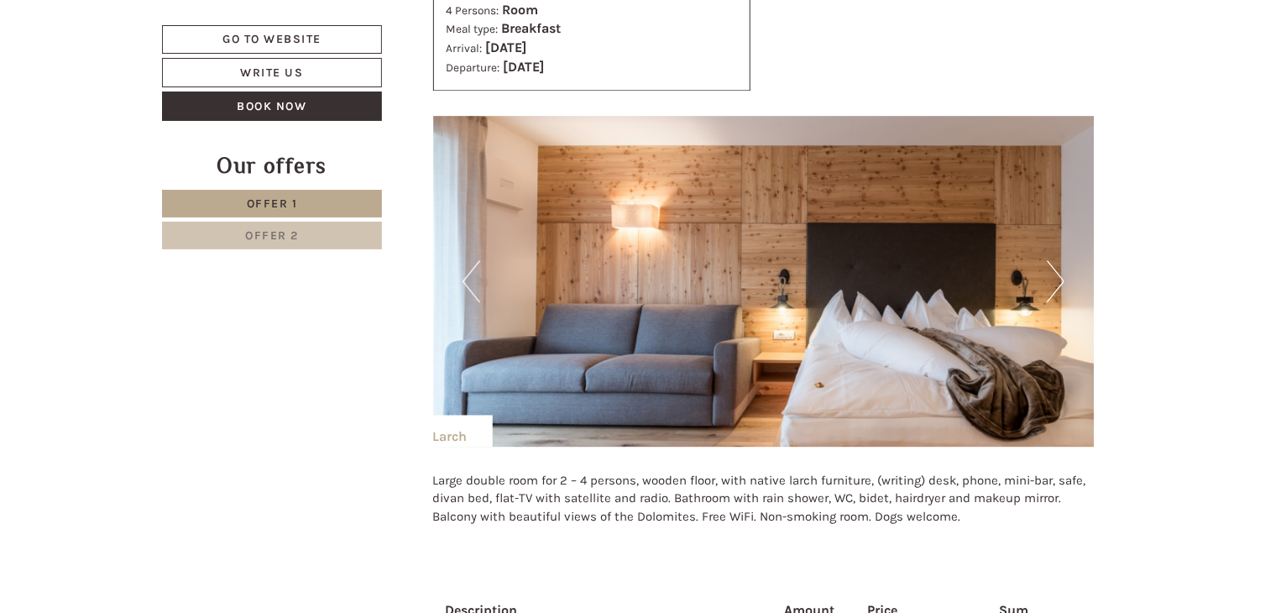
click at [1061, 286] on button "Next" at bounding box center [1055, 281] width 18 height 42
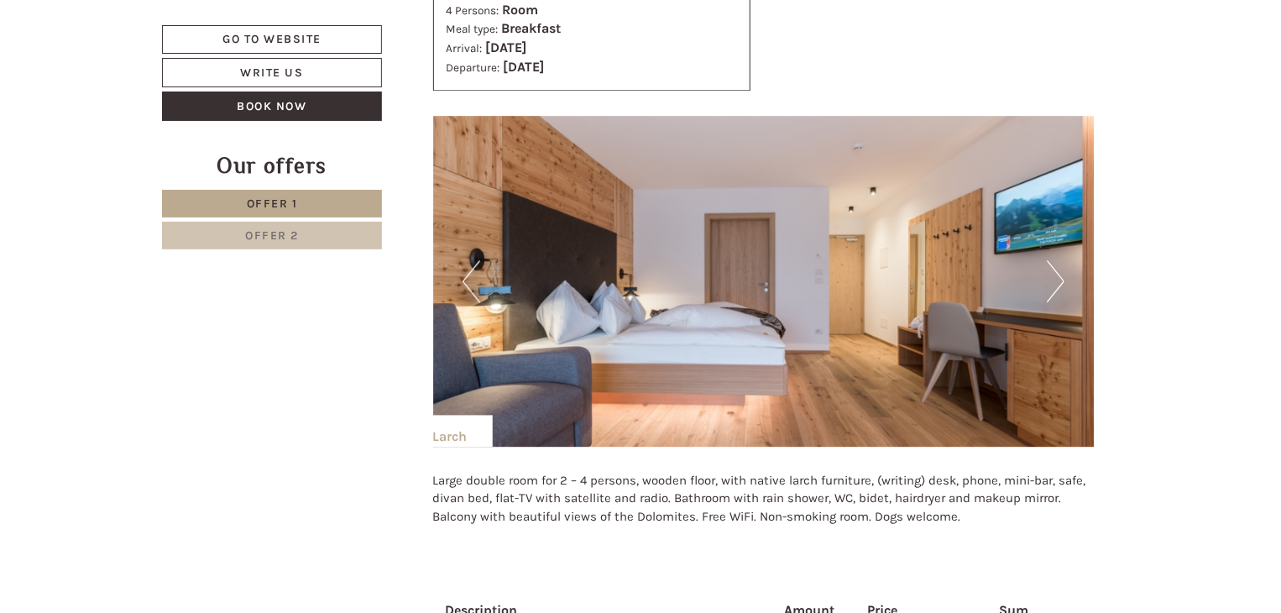
click at [1061, 286] on button "Next" at bounding box center [1055, 281] width 18 height 42
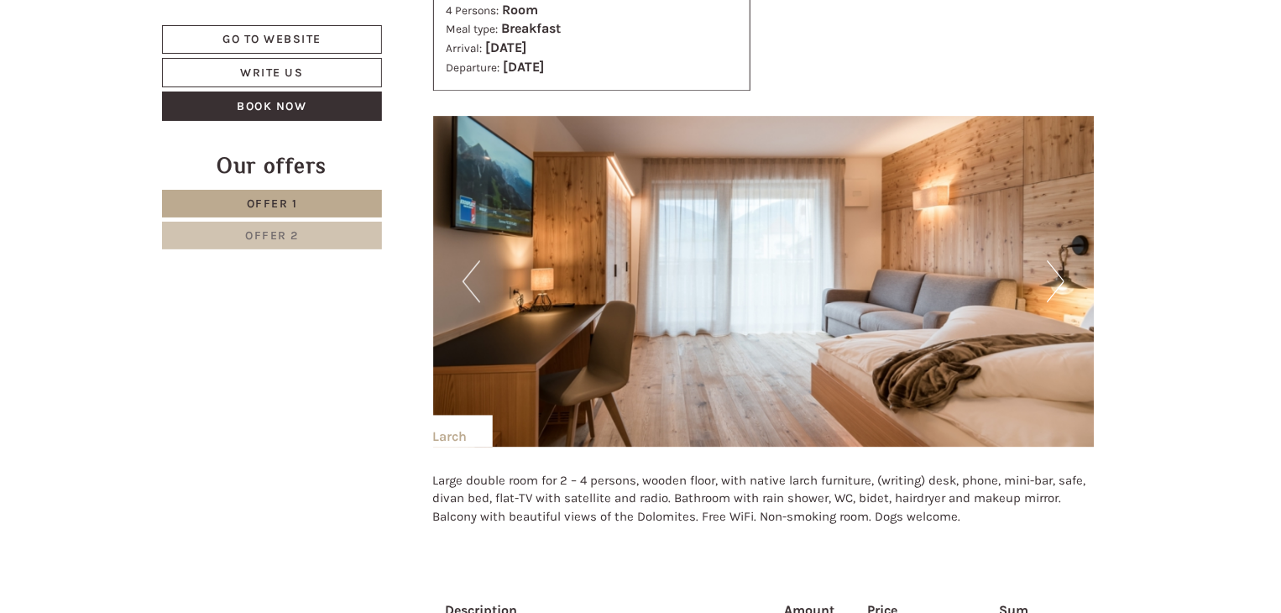
click at [1061, 286] on button "Next" at bounding box center [1055, 281] width 18 height 42
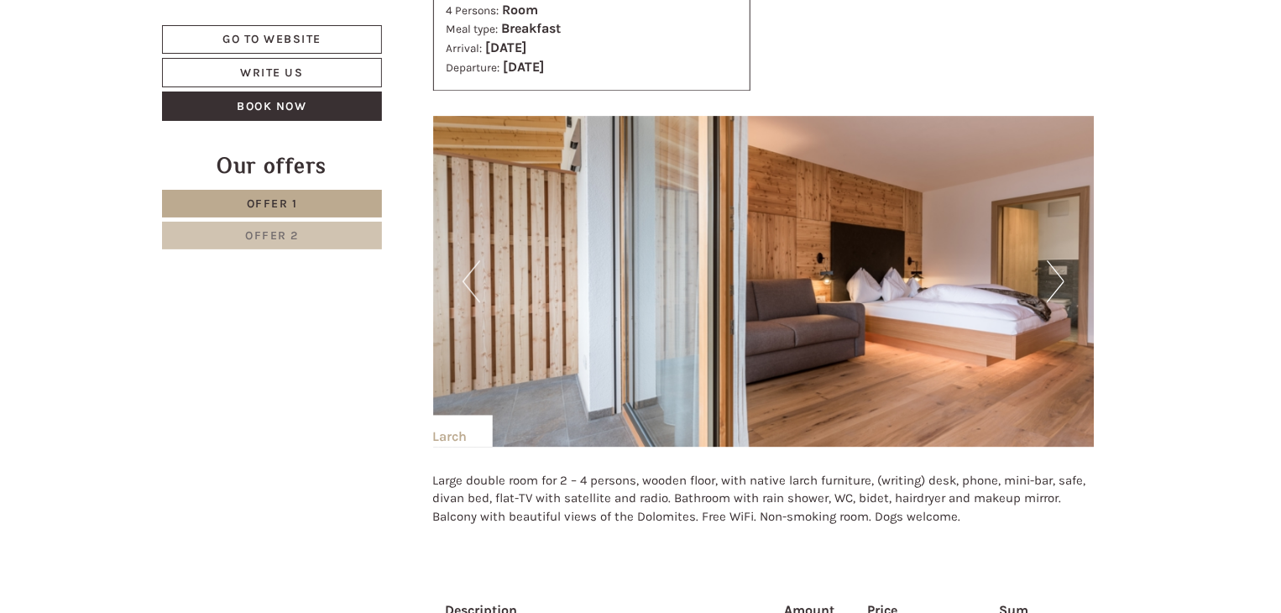
click at [1061, 286] on button "Next" at bounding box center [1055, 281] width 18 height 42
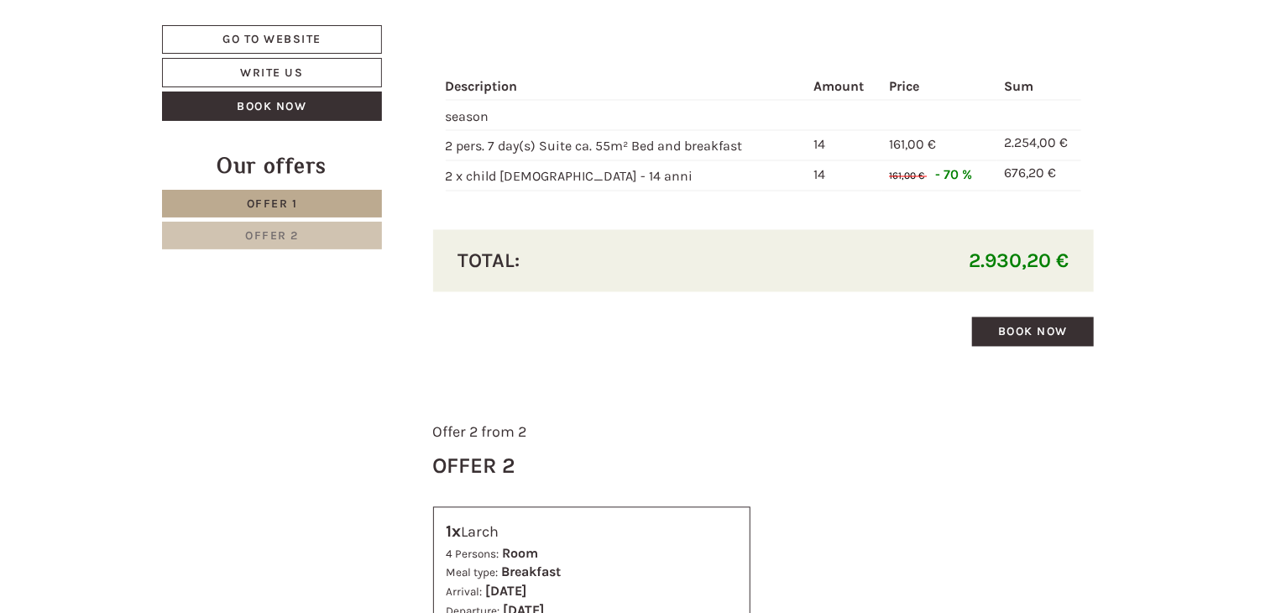
scroll to position [1511, 0]
